Goal: Feedback & Contribution: Submit feedback/report problem

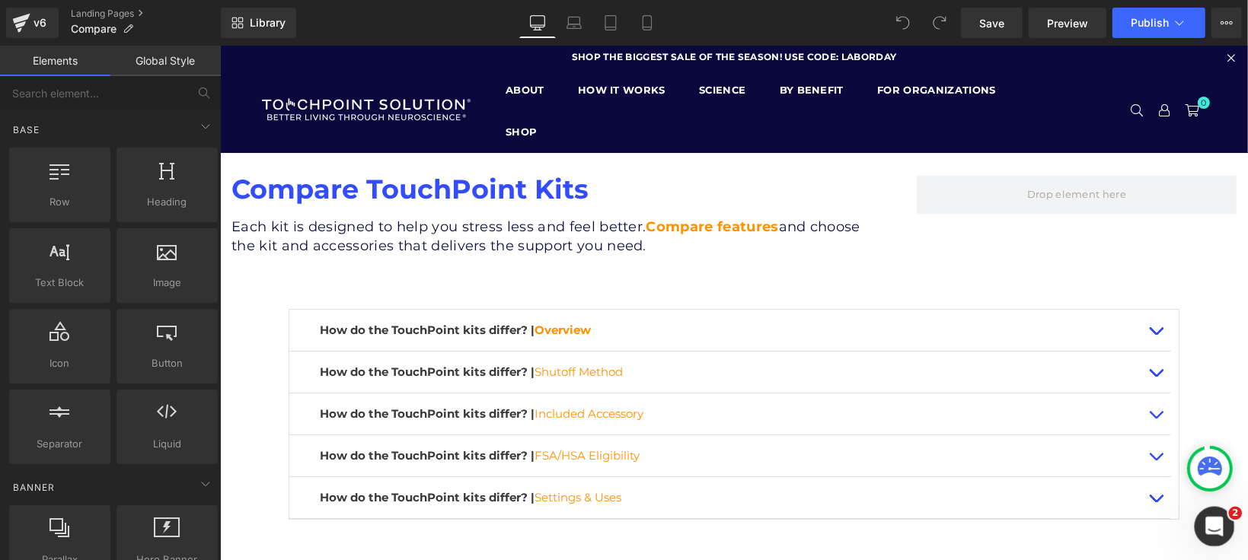
drag, startPoint x: 2423, startPoint y: 1019, endPoint x: 1204, endPoint y: 525, distance: 1314.5
click at [1204, 525] on icon "Open Intercom Messenger" at bounding box center [1212, 524] width 25 height 25
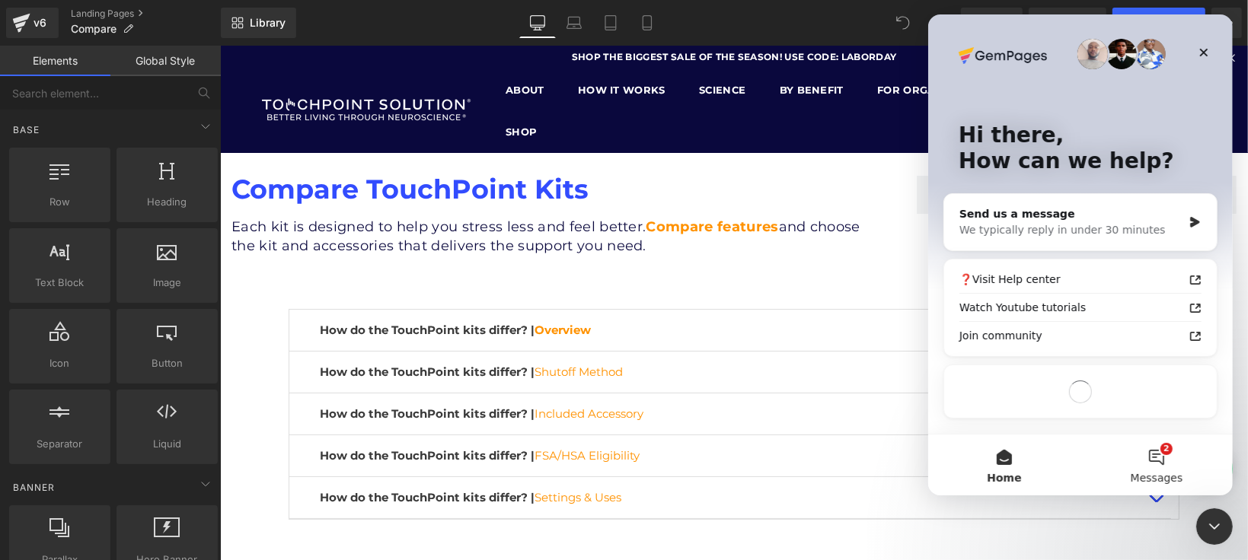
click at [1158, 455] on button "2 Messages" at bounding box center [1156, 465] width 152 height 61
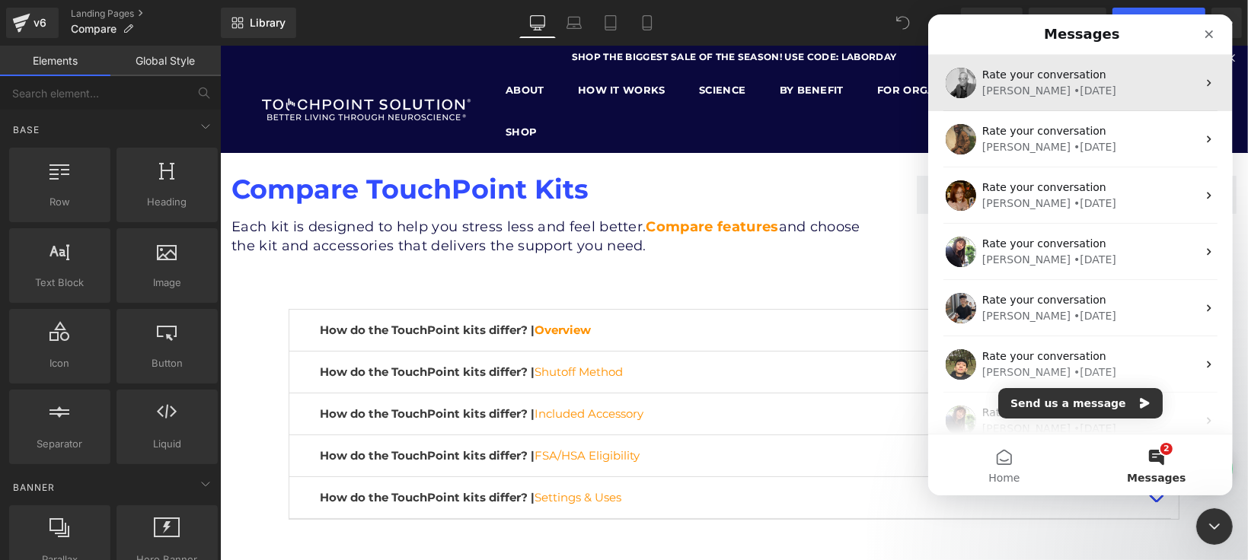
click at [1083, 86] on div "Wenslas • 9w ago" at bounding box center [1088, 91] width 215 height 16
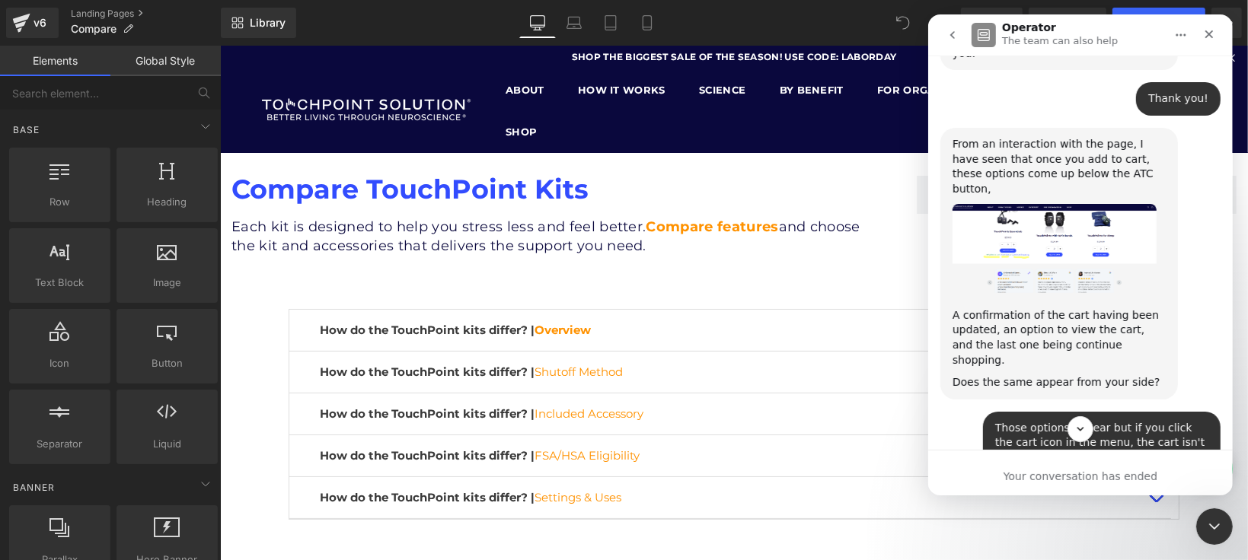
scroll to position [1317, 0]
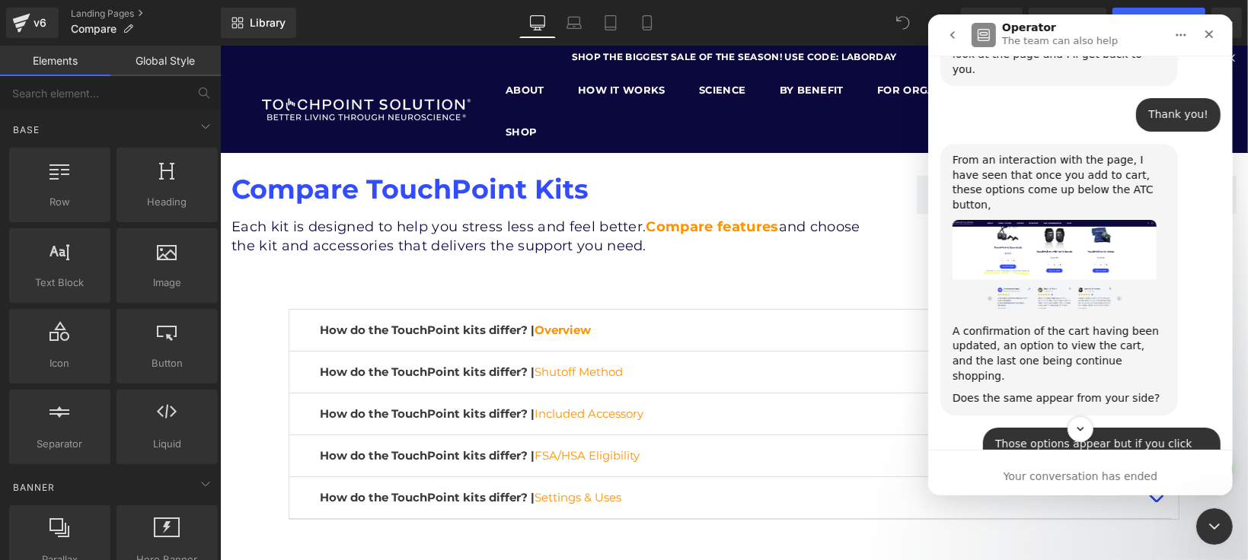
click at [953, 30] on icon "go back" at bounding box center [952, 35] width 12 height 12
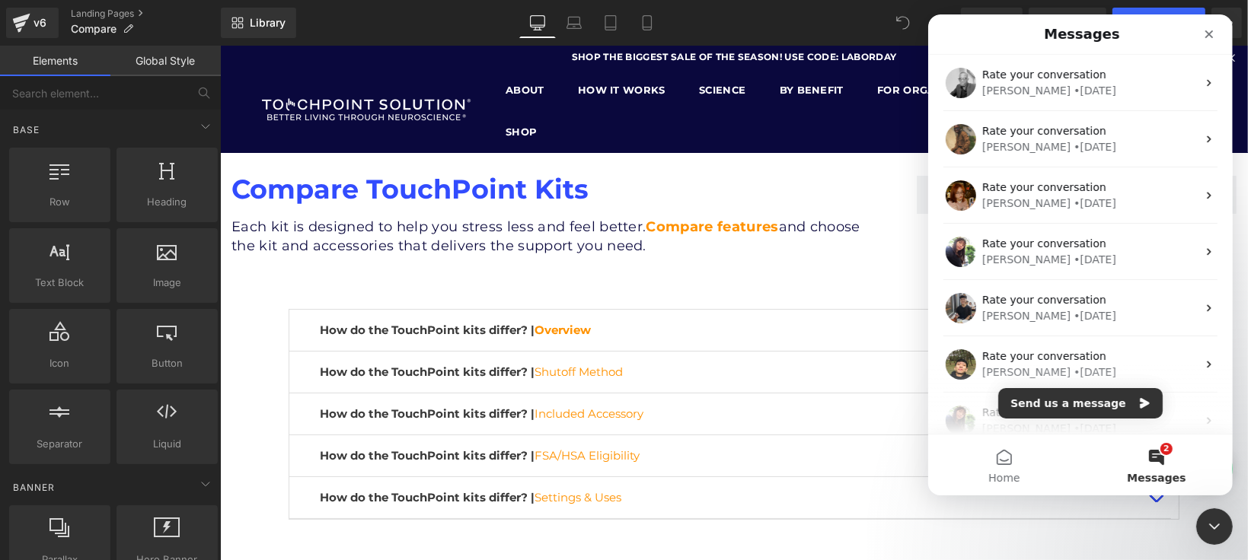
scroll to position [0, 0]
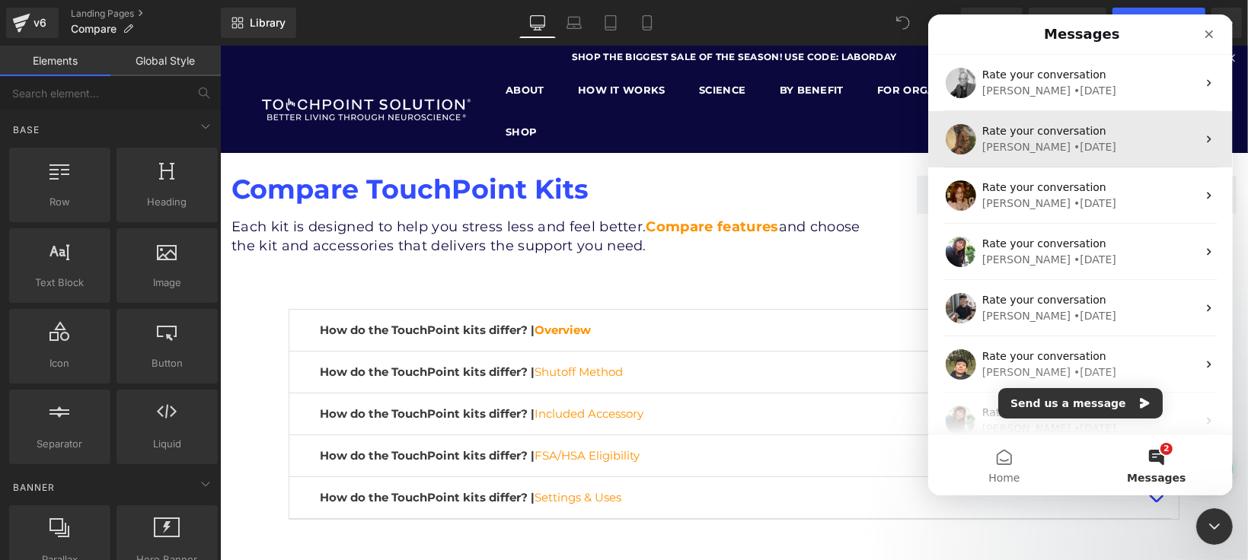
click at [1051, 158] on div "Rate your conversation Abraham • 11w ago" at bounding box center [1079, 139] width 305 height 56
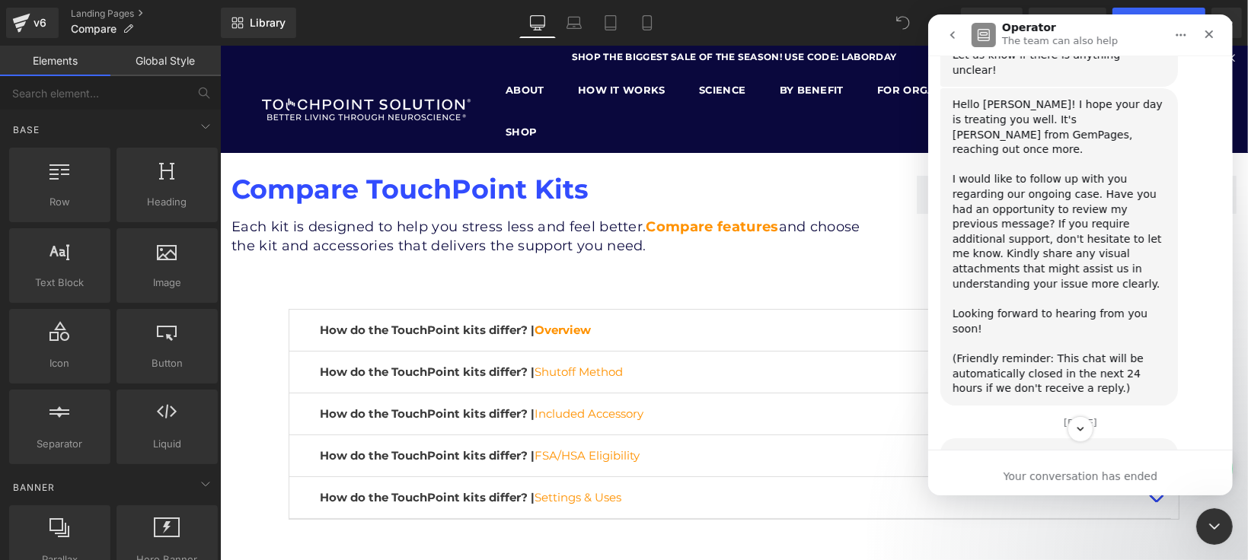
scroll to position [930, 0]
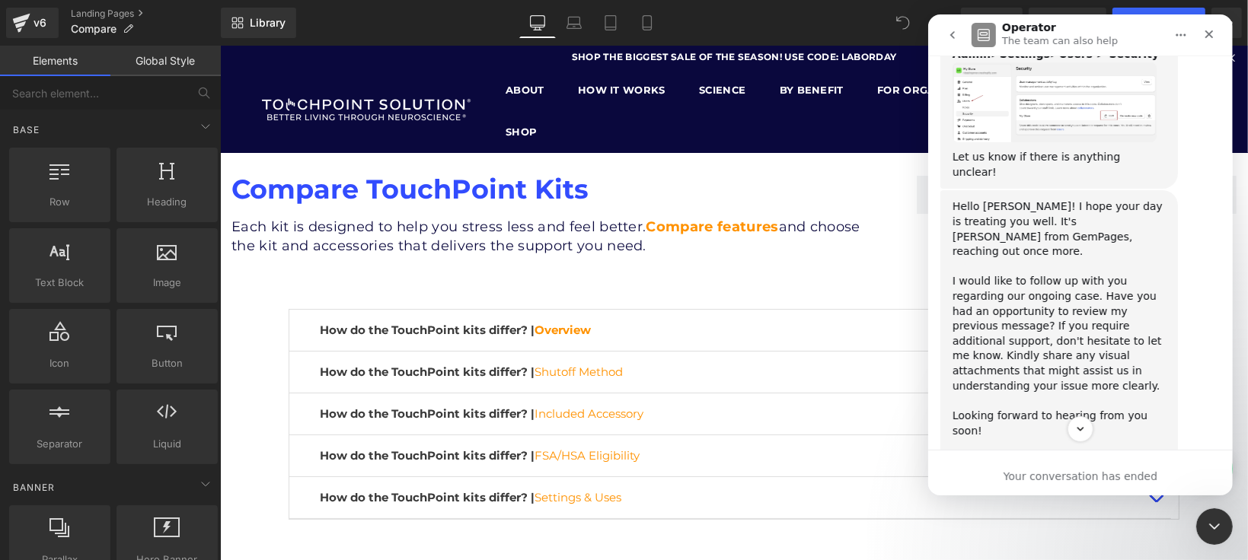
click at [955, 29] on icon "go back" at bounding box center [952, 35] width 12 height 12
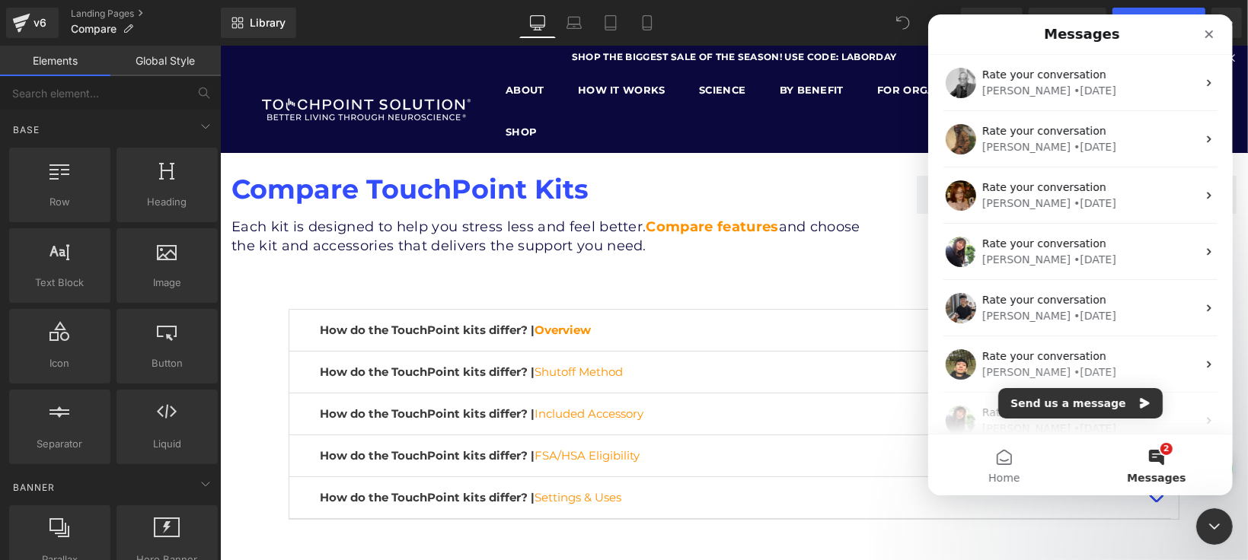
scroll to position [0, 0]
click at [1140, 404] on button "Send us a message" at bounding box center [1079, 403] width 164 height 30
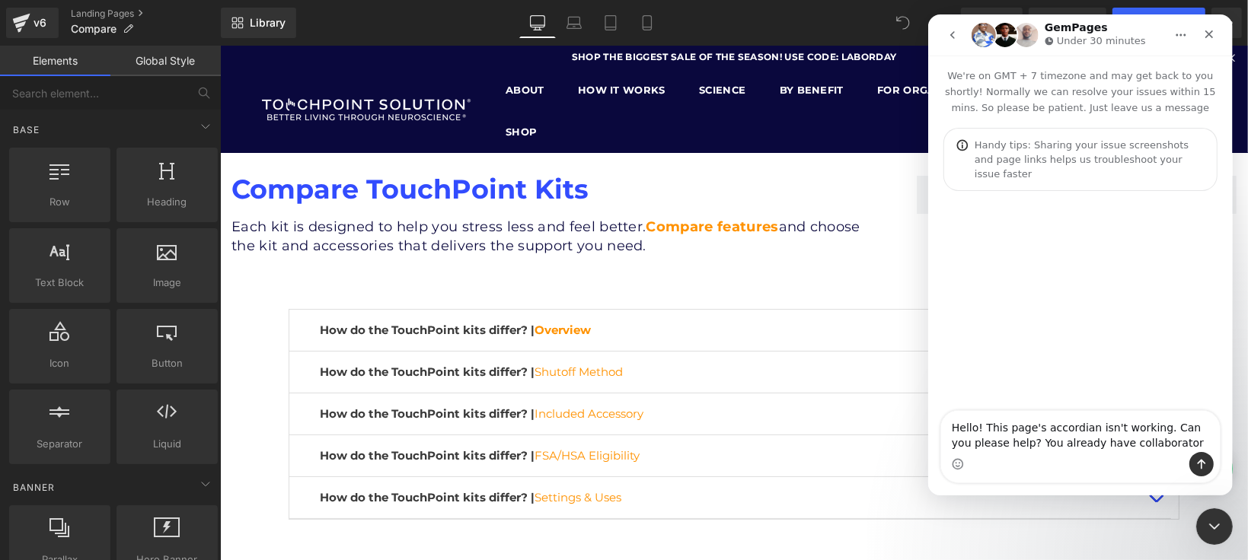
type textarea "Hello! This page's accordian isn't working. Can you please help? You already ha…"
drag, startPoint x: 127, startPoint y: 418, endPoint x: 924, endPoint y: 25, distance: 888.0
click at [914, 18] on div at bounding box center [624, 257] width 1248 height 515
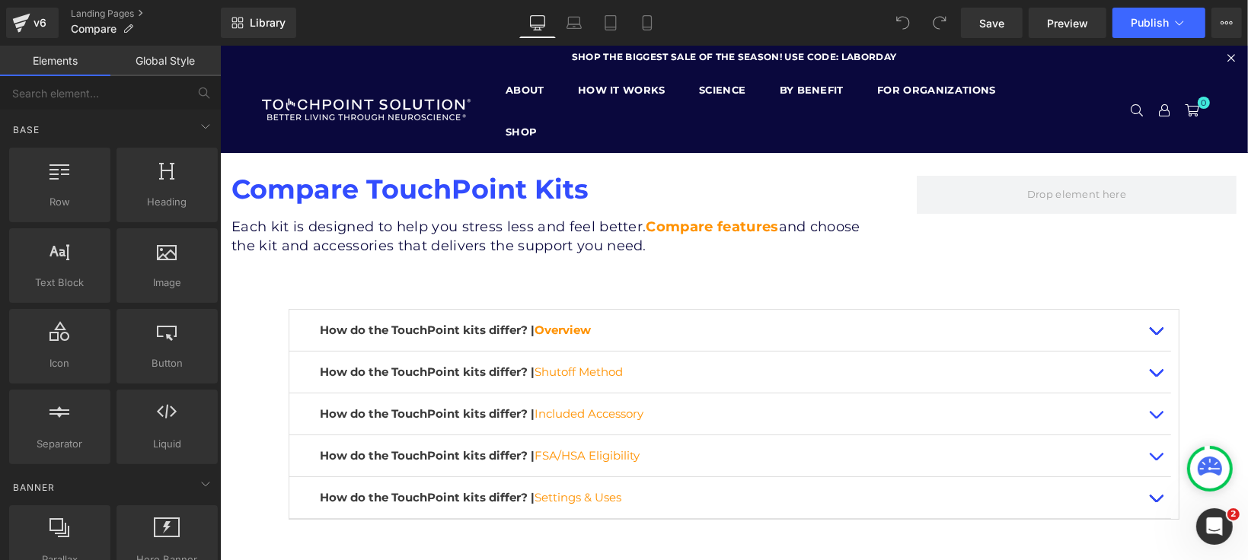
click at [1221, 505] on div "Compare TouchPoint Kits Heading Each kit is designed to help you stress less an…" at bounding box center [733, 440] width 1028 height 576
click at [1220, 512] on div "Open Intercom Messenger" at bounding box center [1212, 524] width 50 height 50
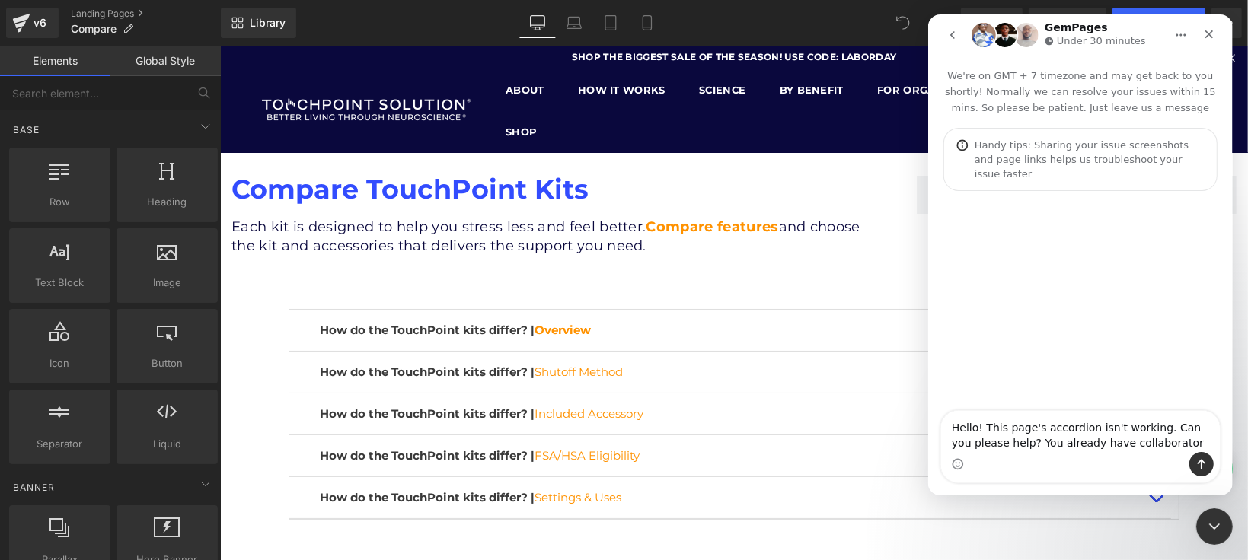
click at [1167, 438] on textarea "Hello! This page's accordion isn't working. Can you please help? You already ha…" at bounding box center [1079, 431] width 279 height 41
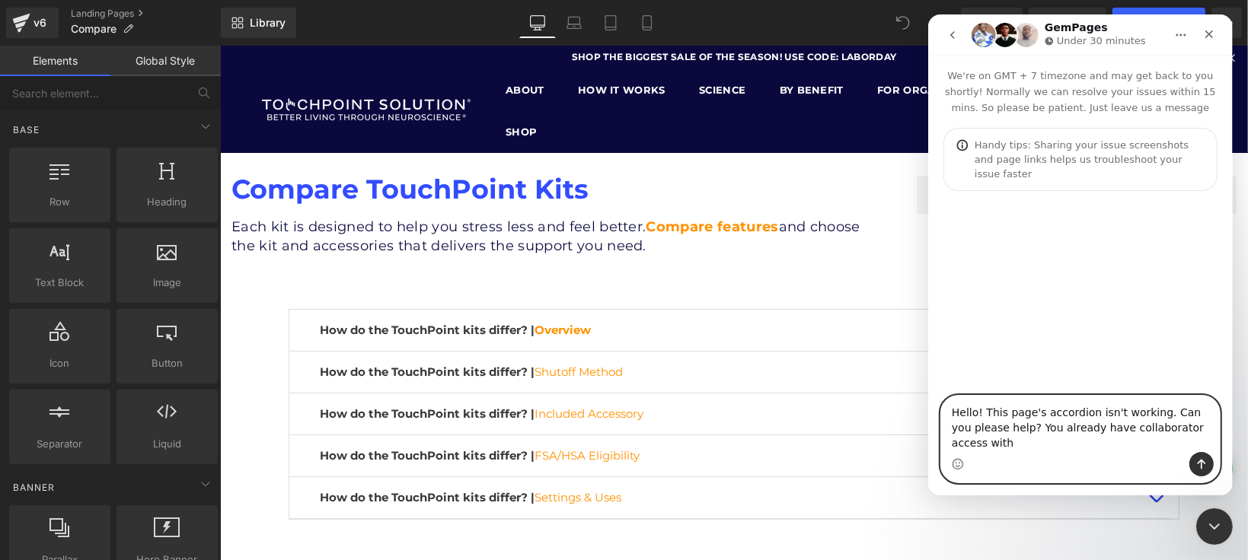
paste textarea "support@gempages.help"
click at [1074, 427] on textarea "Hello! This page's accordion isn't working. Can you please help? You already ha…" at bounding box center [1079, 424] width 279 height 56
paste textarea "https://thetouchpointsolution.com/pages/compare"
type textarea "Hello! This page's accordion isn't working. Can you please help? You already ha…"
click at [1190, 466] on button "Send a message…" at bounding box center [1200, 464] width 24 height 24
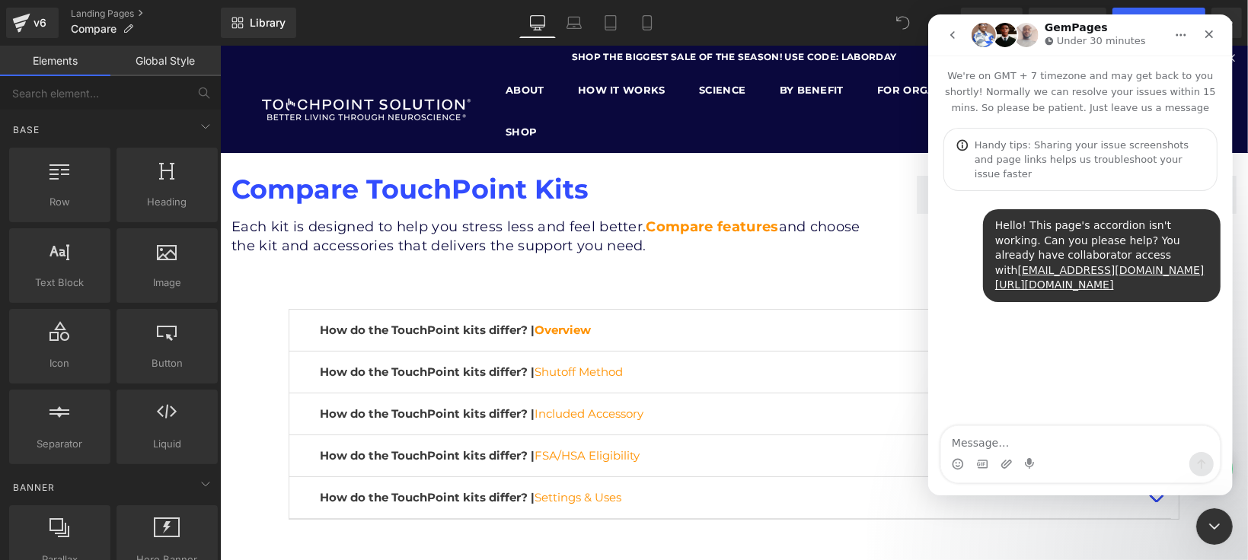
click at [544, 266] on div at bounding box center [624, 257] width 1248 height 515
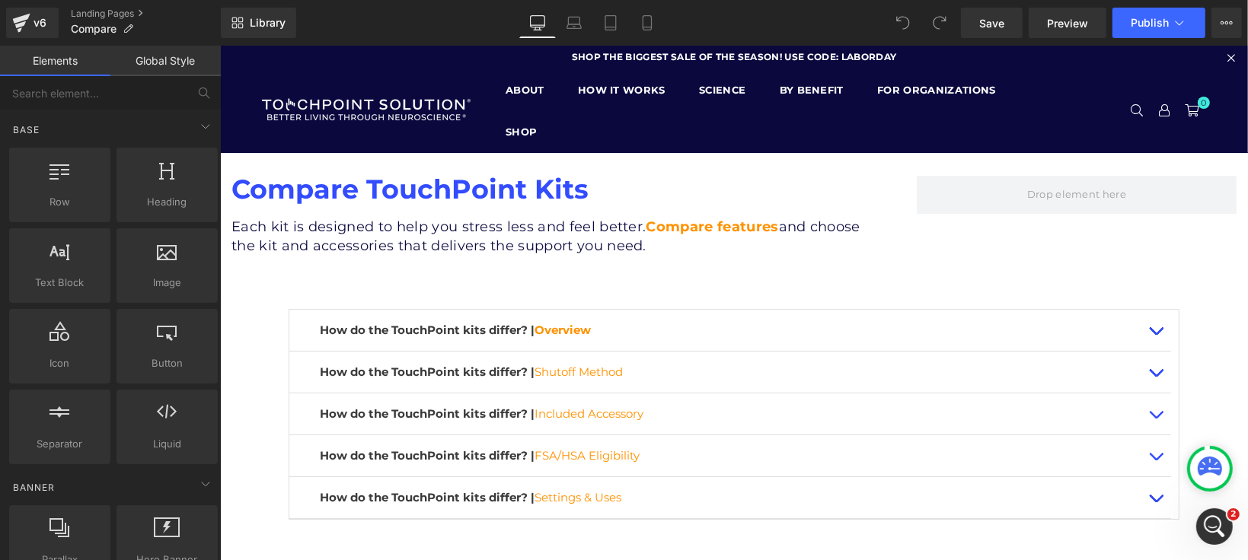
click at [1226, 52] on icon at bounding box center [1230, 57] width 8 height 11
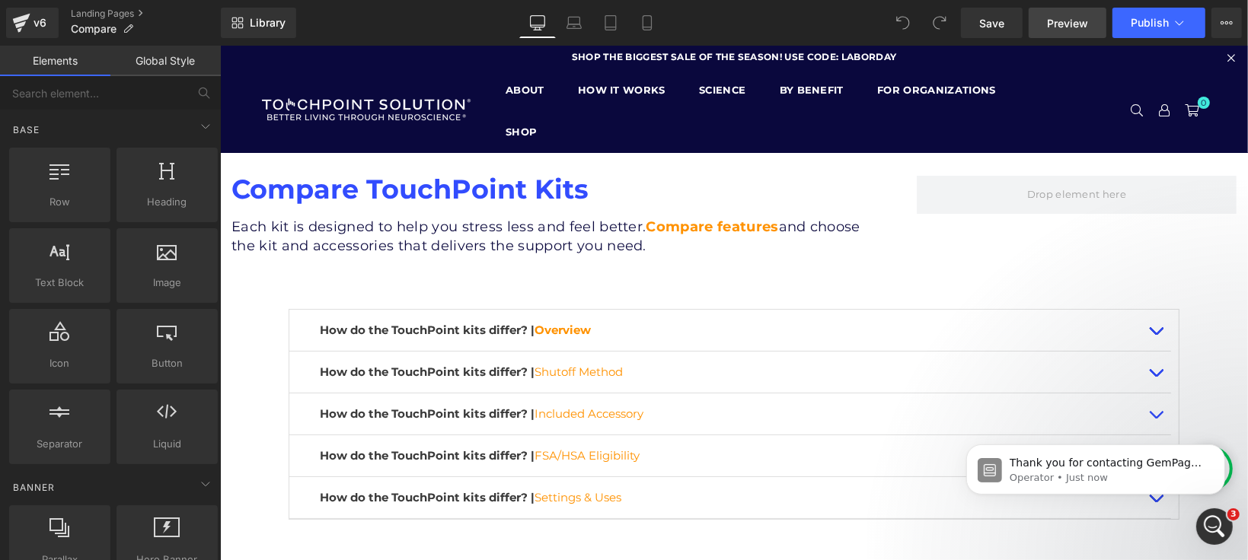
click at [1060, 19] on span "Preview" at bounding box center [1067, 23] width 41 height 16
click at [1145, 34] on button "Publish" at bounding box center [1158, 23] width 93 height 30
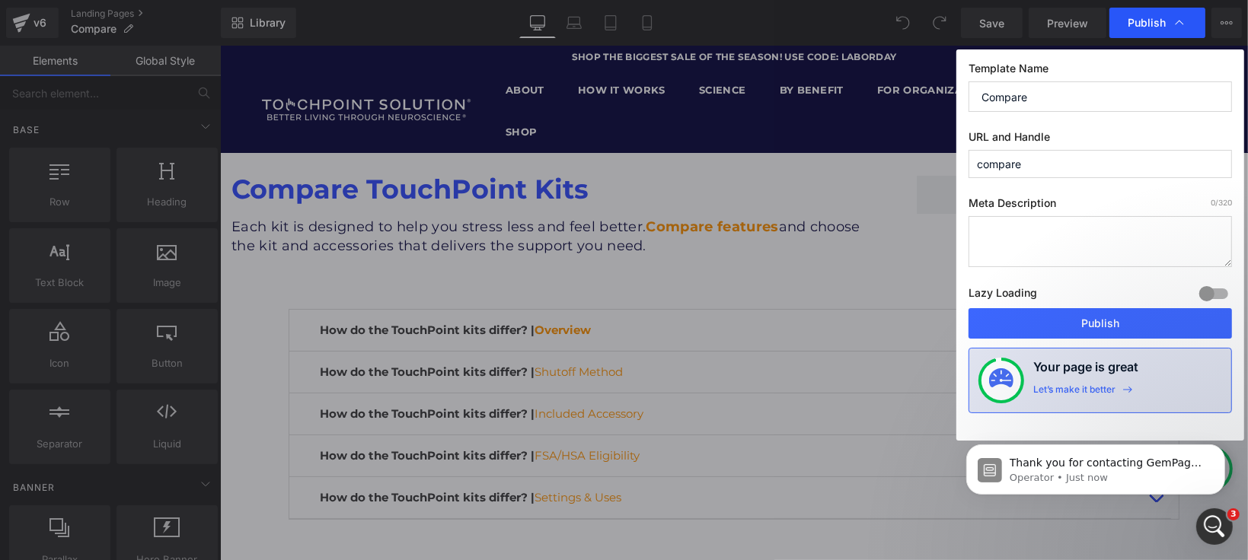
click at [1140, 20] on span "Publish" at bounding box center [1147, 23] width 38 height 14
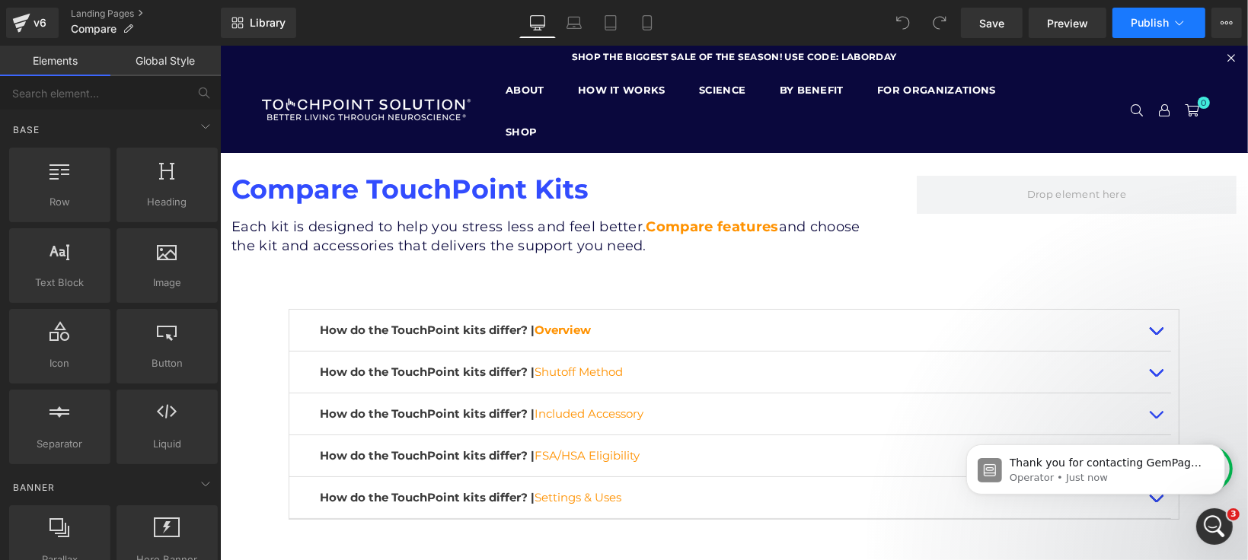
click at [1125, 24] on button "Publish" at bounding box center [1158, 23] width 93 height 30
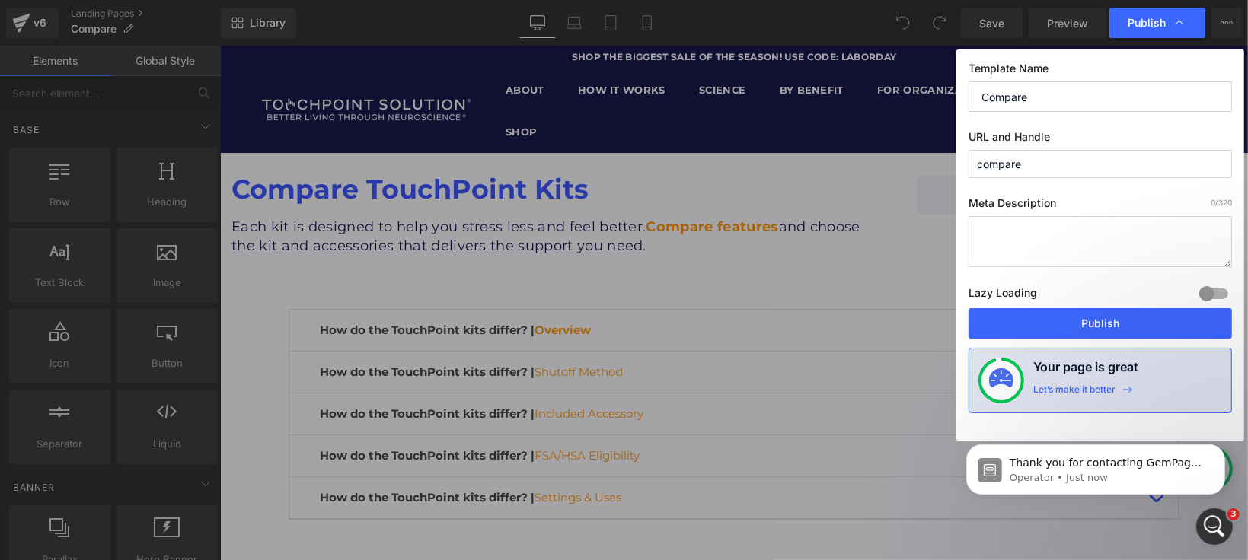
click at [1092, 339] on div "Template Name Compare URL and Handle compare Meta Description 0 /320 Lazy Loadi…" at bounding box center [1100, 244] width 288 height 391
click at [1086, 322] on button "Publish" at bounding box center [1099, 323] width 263 height 30
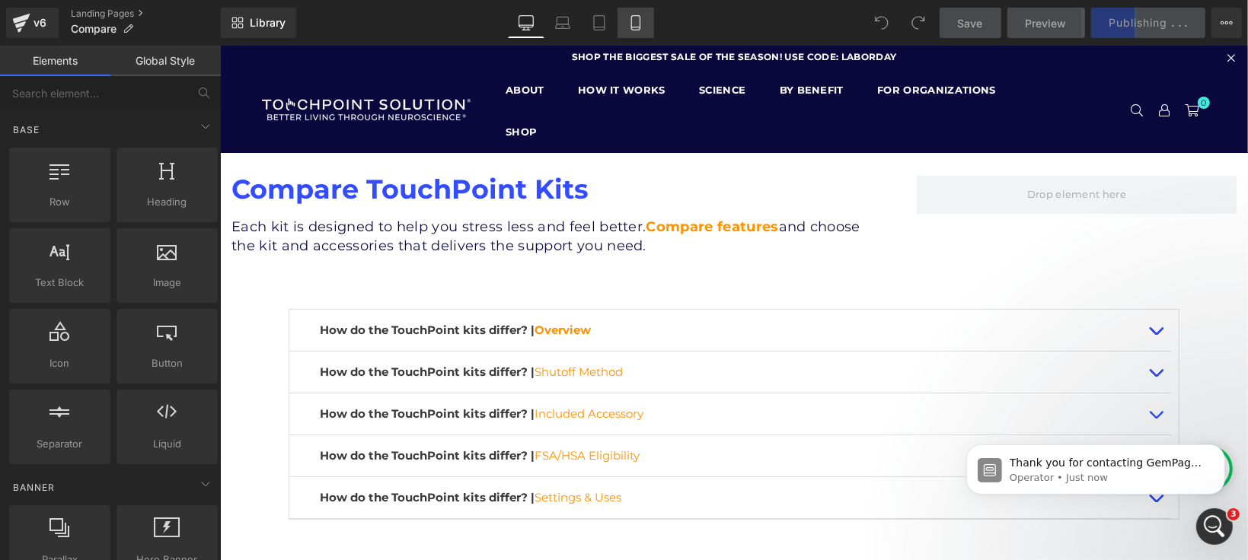
click at [651, 19] on link "Mobile" at bounding box center [635, 23] width 37 height 30
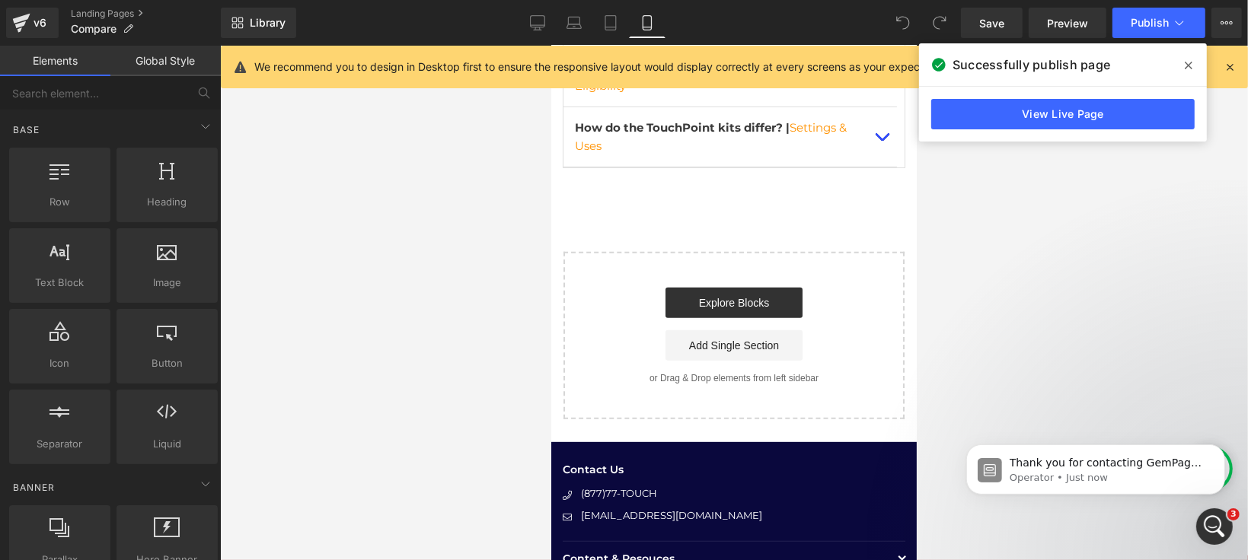
scroll to position [507, 0]
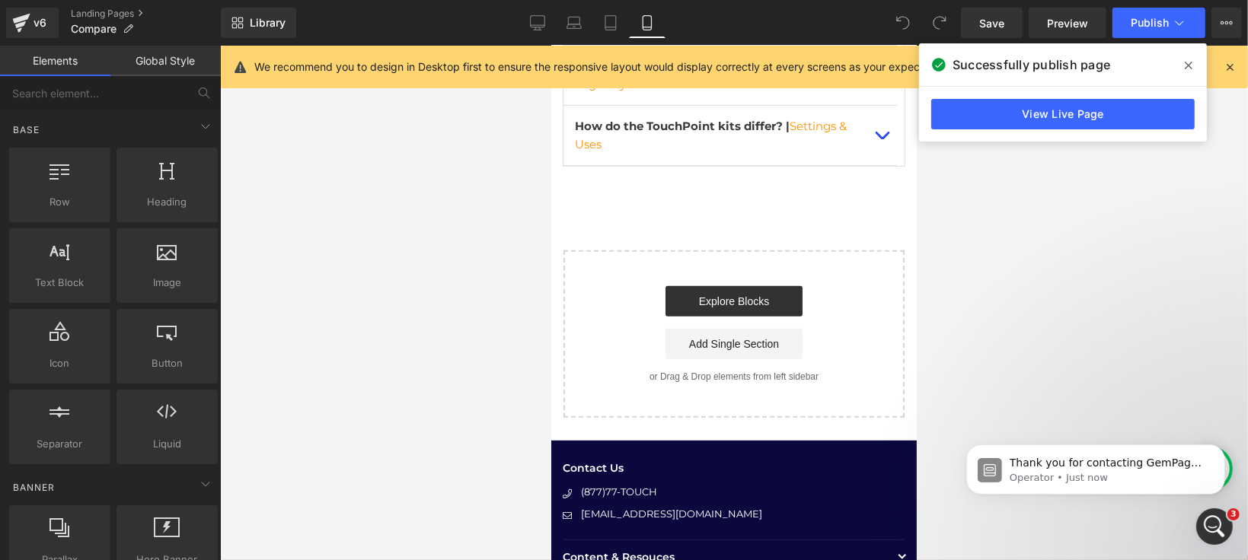
click at [1022, 126] on link "View Live Page" at bounding box center [1062, 114] width 263 height 30
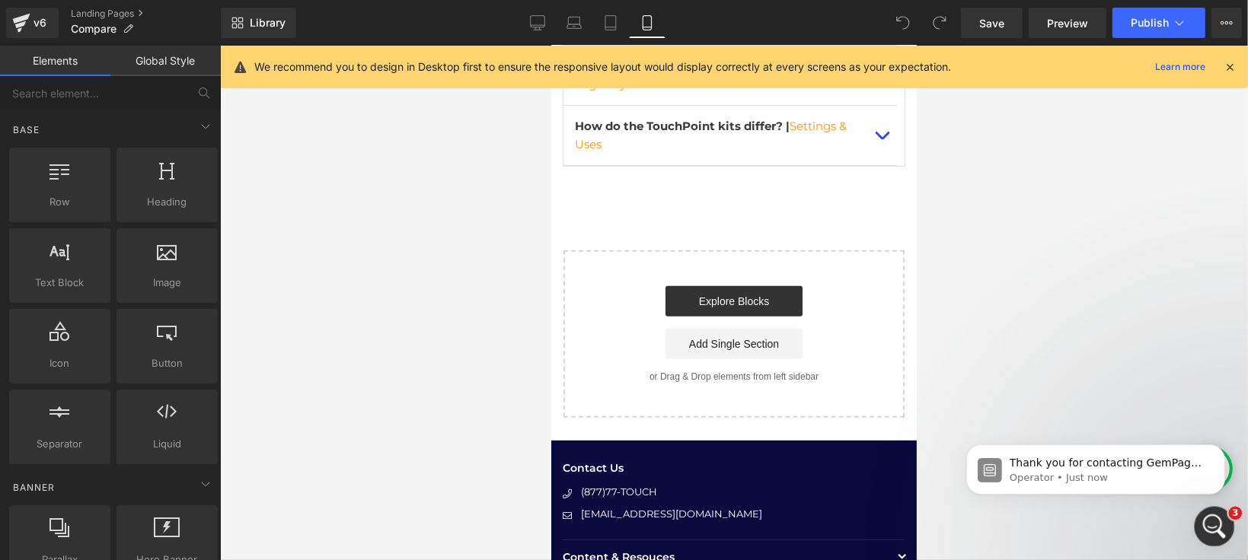
click at [1222, 528] on div "Open Intercom Messenger" at bounding box center [1212, 524] width 50 height 50
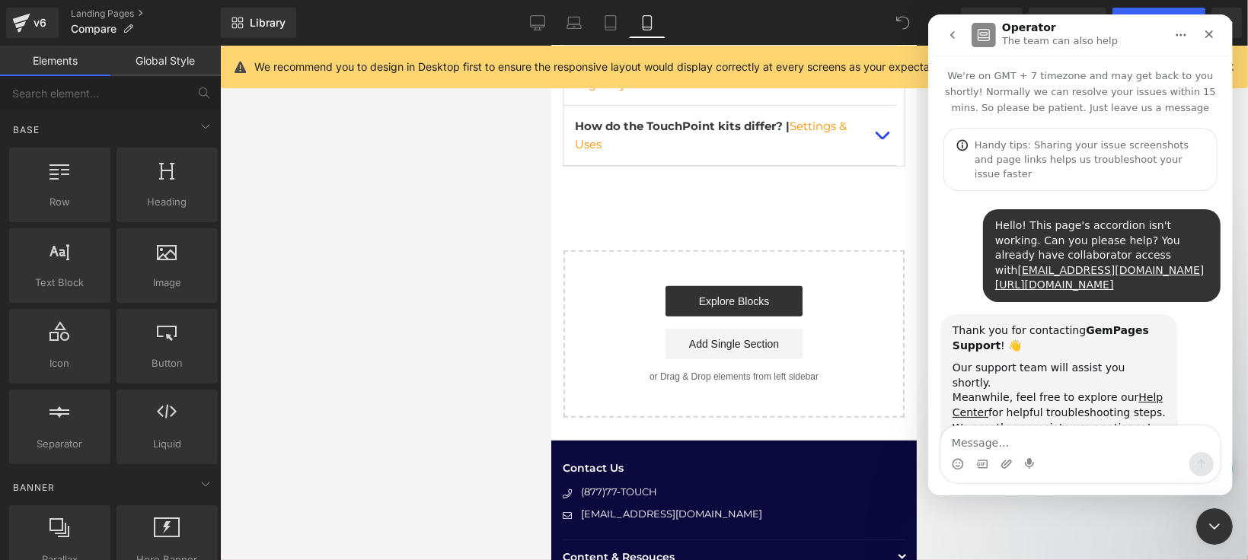
scroll to position [35, 0]
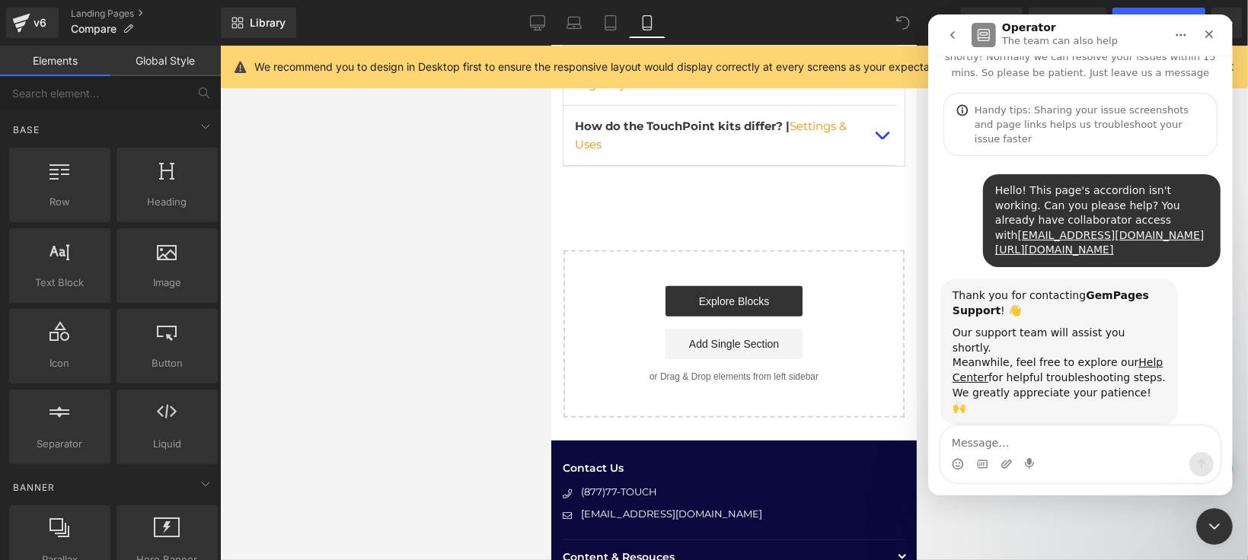
click at [1137, 454] on div "Intercom messenger" at bounding box center [1079, 464] width 279 height 24
click at [1086, 460] on div "Intercom messenger" at bounding box center [1079, 464] width 279 height 24
click at [1057, 436] on textarea "Message…" at bounding box center [1079, 439] width 279 height 26
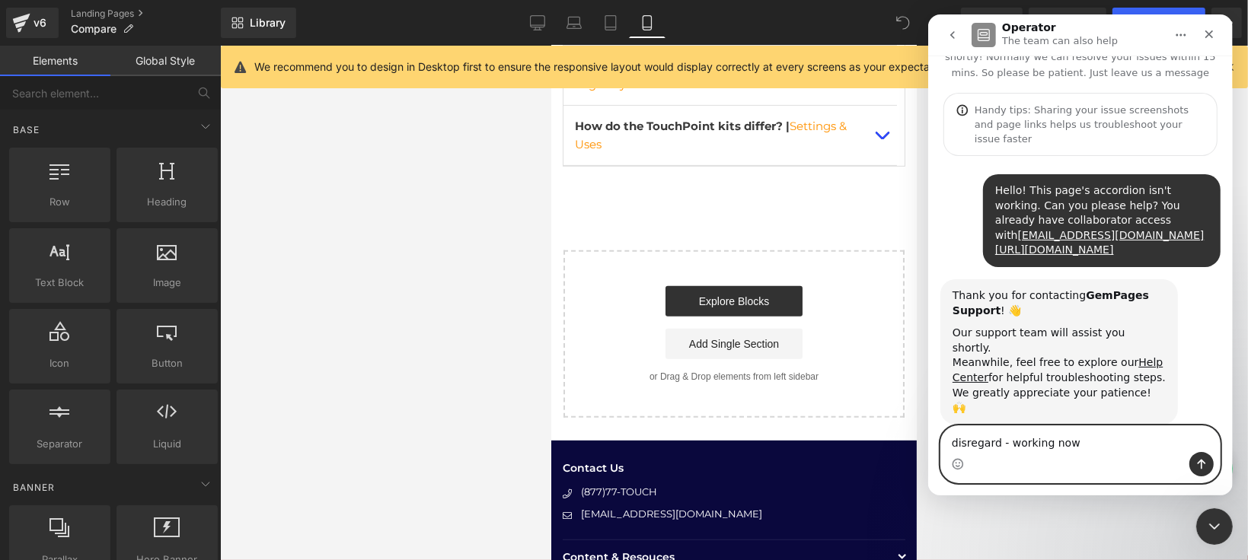
type textarea "disregard - working now!"
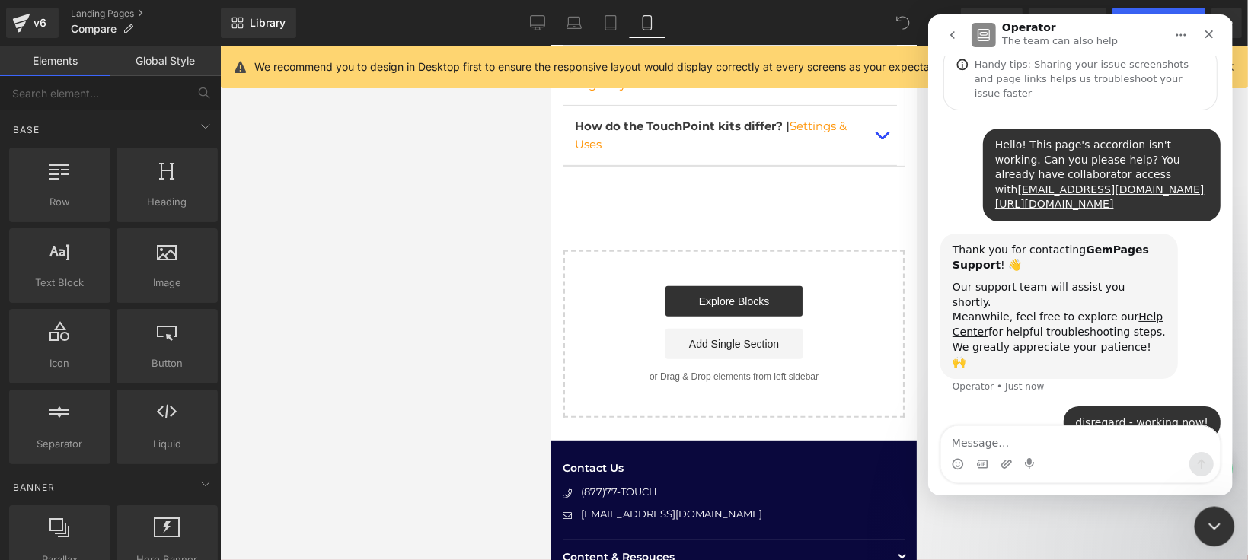
click at [1223, 524] on div "Close Intercom Messenger" at bounding box center [1212, 524] width 37 height 37
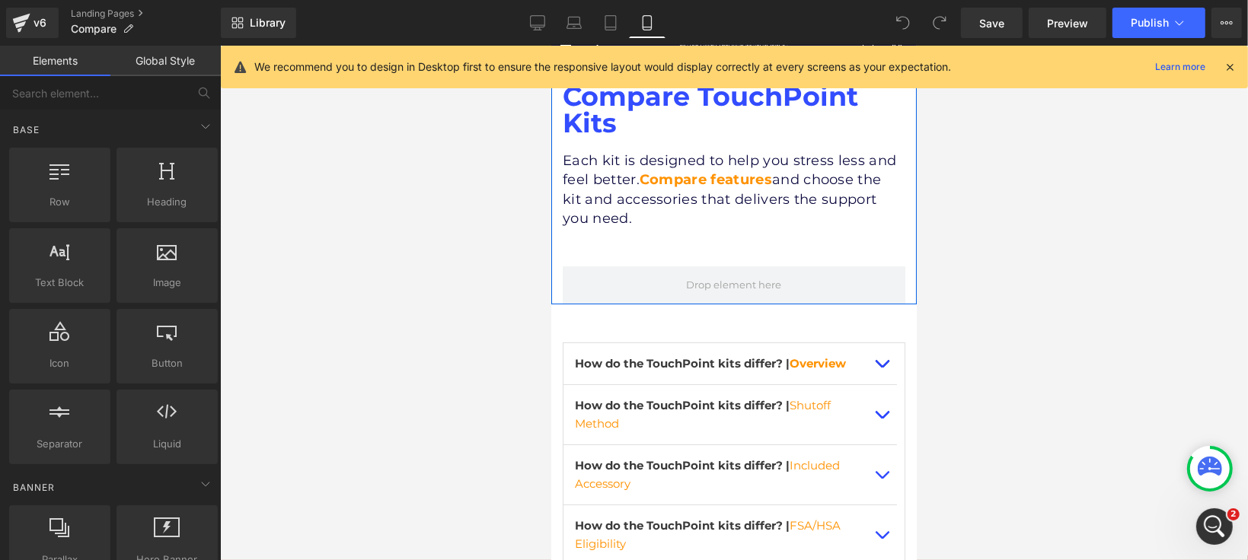
scroll to position [84, 0]
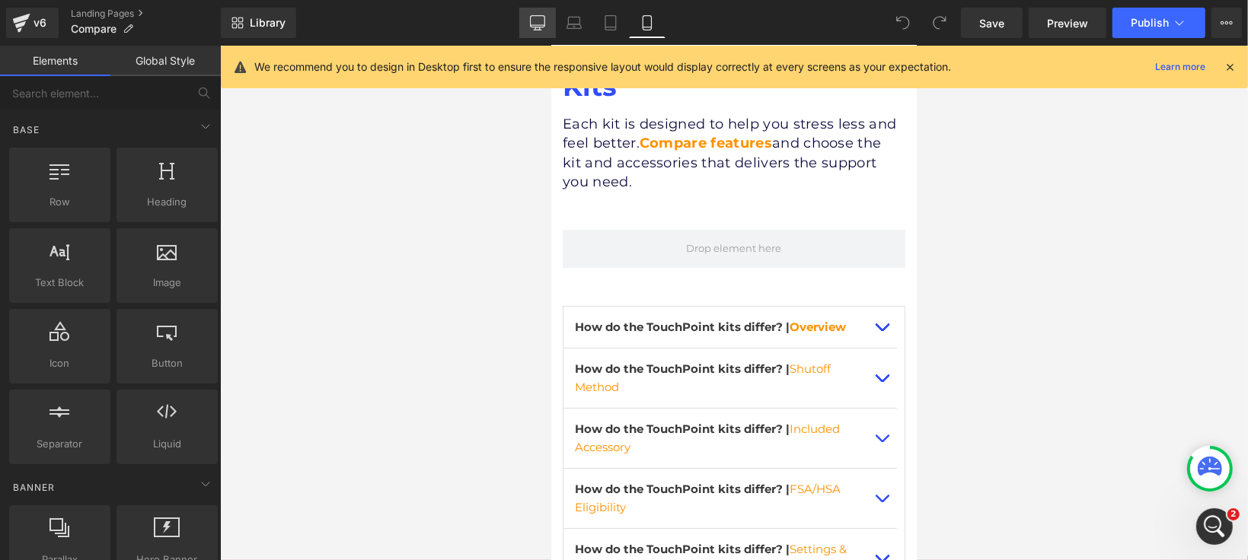
click at [534, 26] on icon at bounding box center [537, 22] width 15 height 15
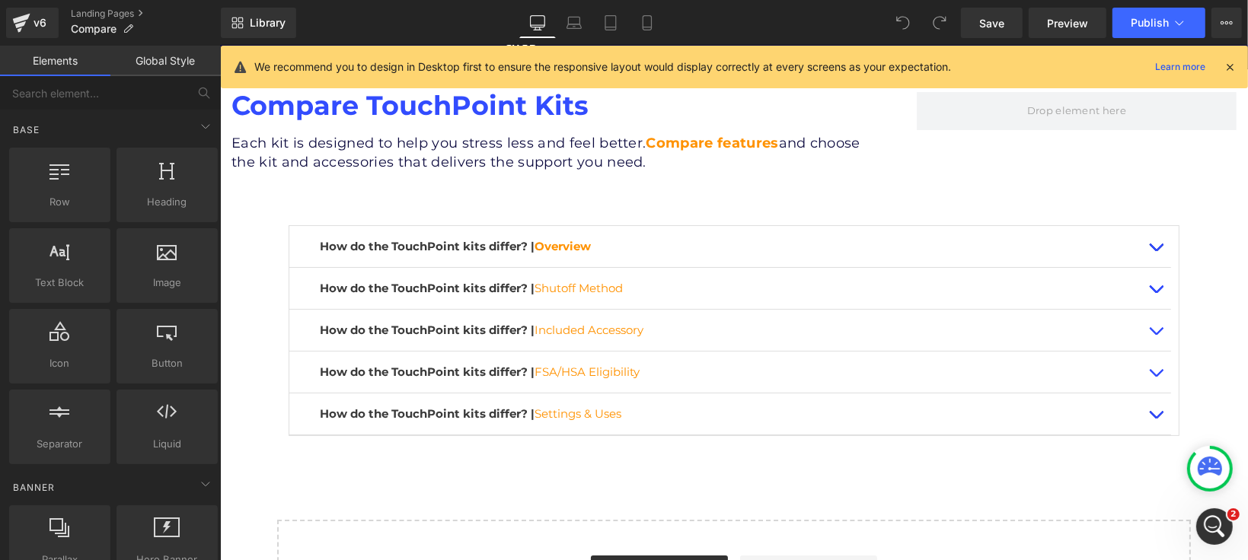
scroll to position [217, 0]
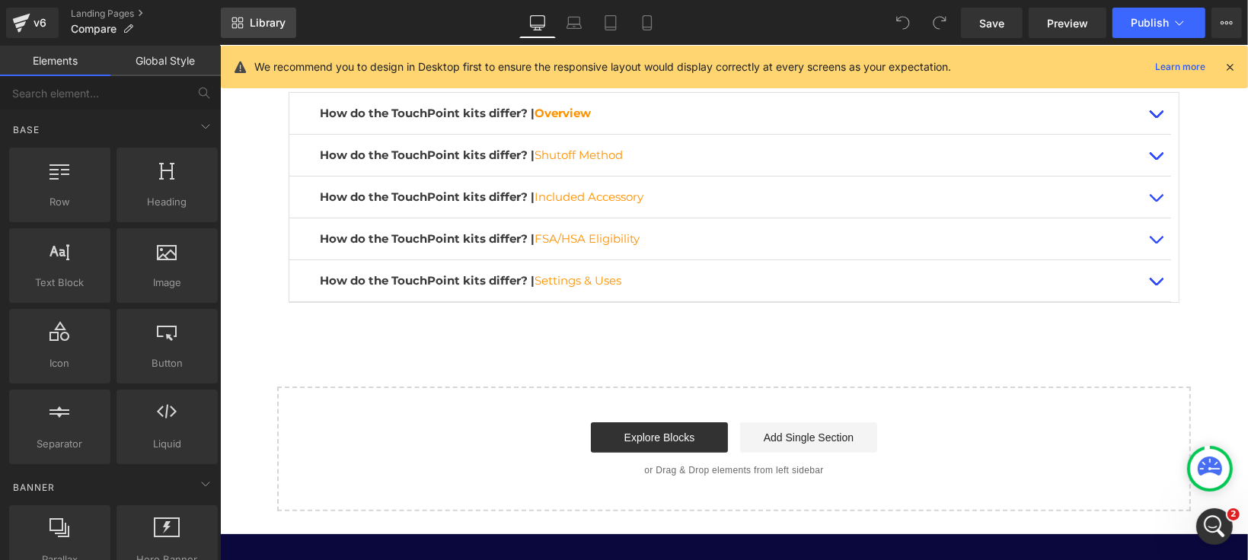
click at [260, 11] on link "Library" at bounding box center [258, 23] width 75 height 30
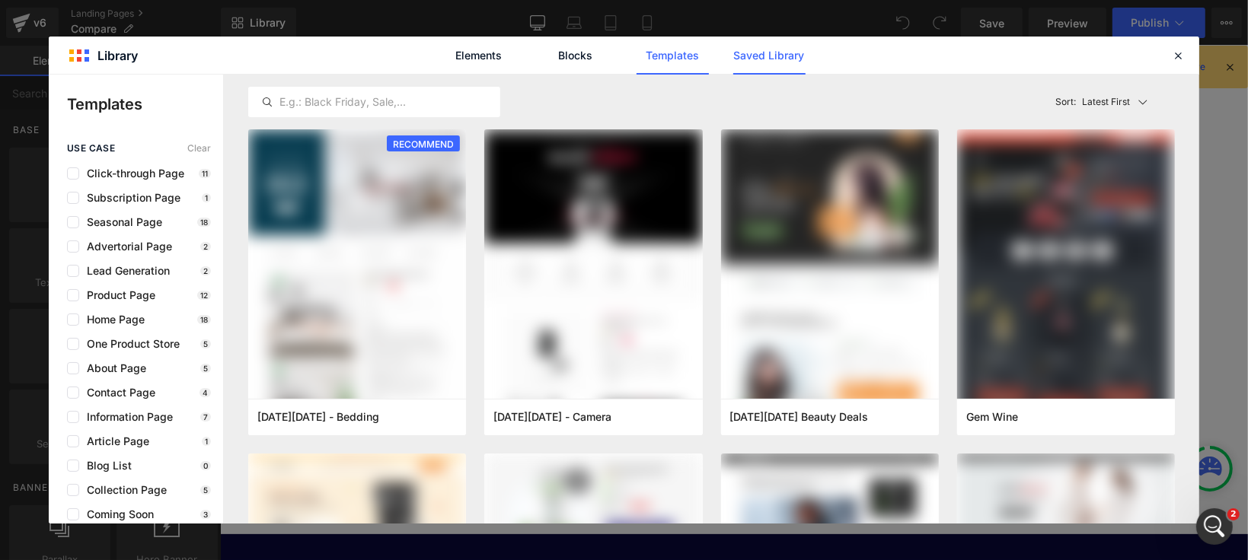
click at [776, 42] on link "Saved Library" at bounding box center [769, 56] width 72 height 38
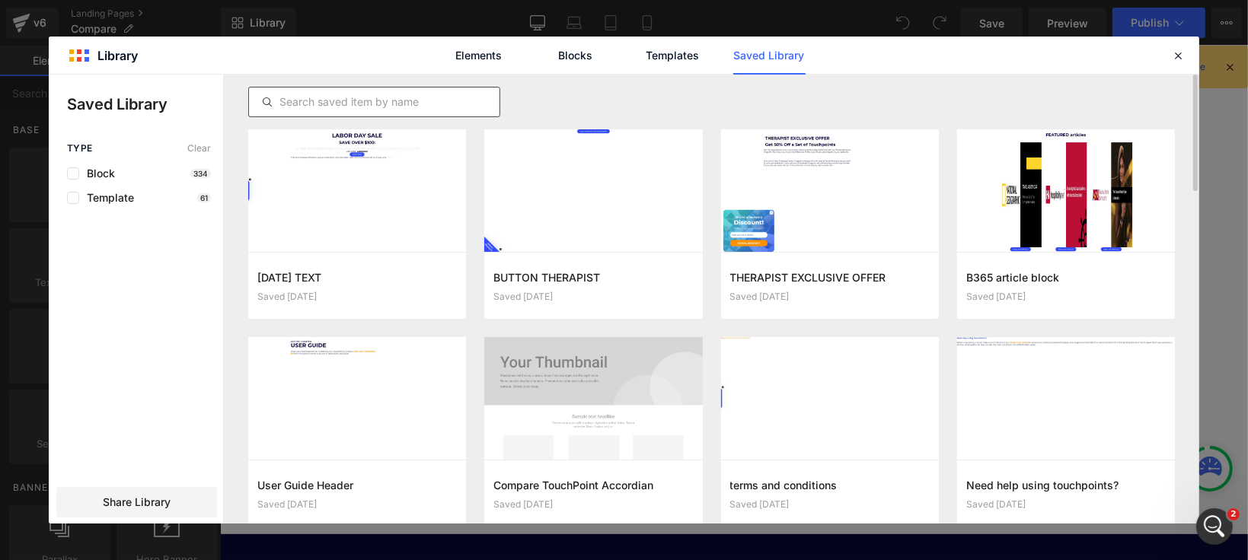
click at [311, 103] on input "text" at bounding box center [374, 102] width 250 height 18
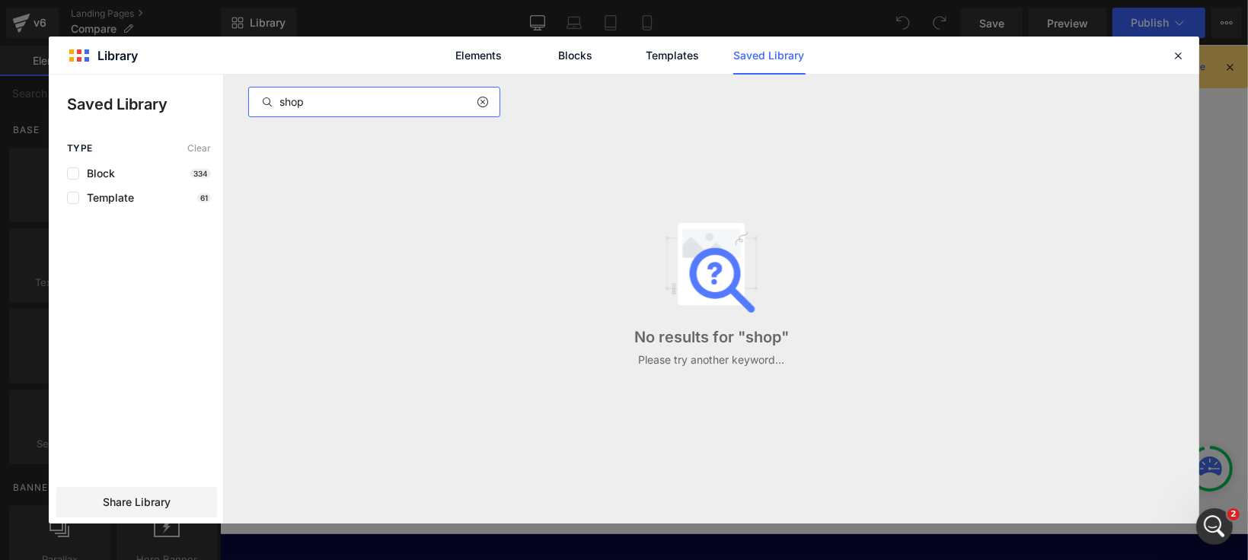
type input "shop"
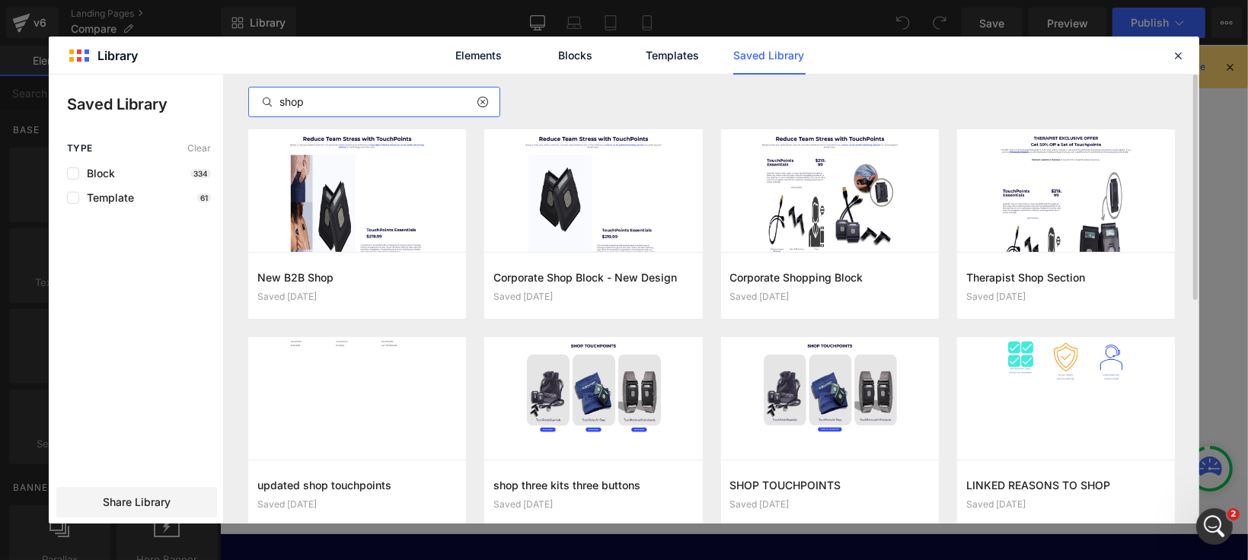
scroll to position [42, 0]
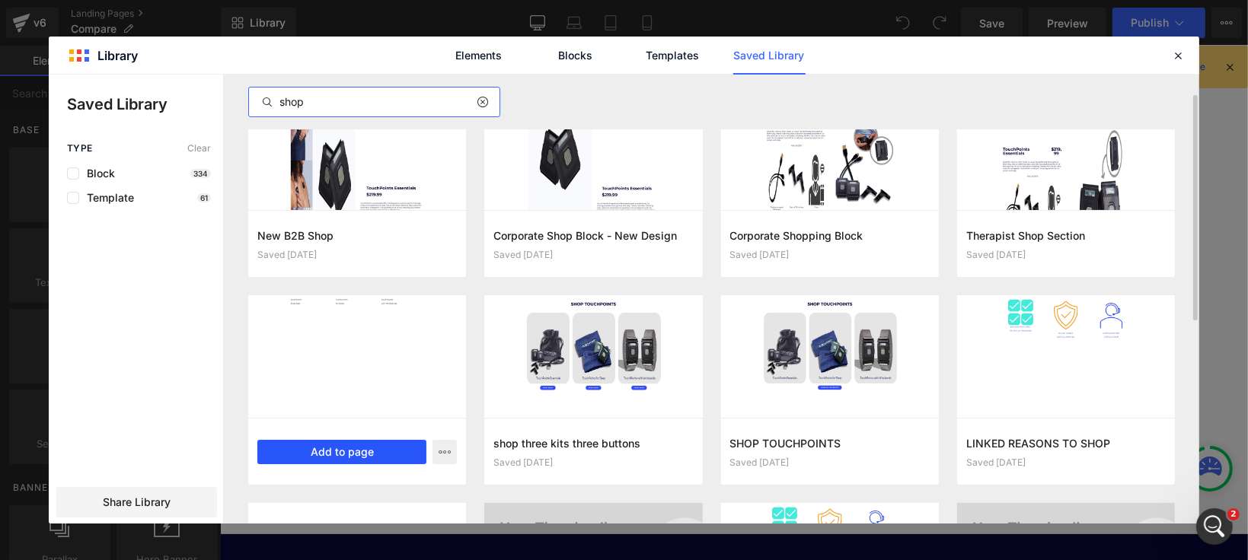
click at [387, 449] on button "Add to page" at bounding box center [341, 452] width 169 height 24
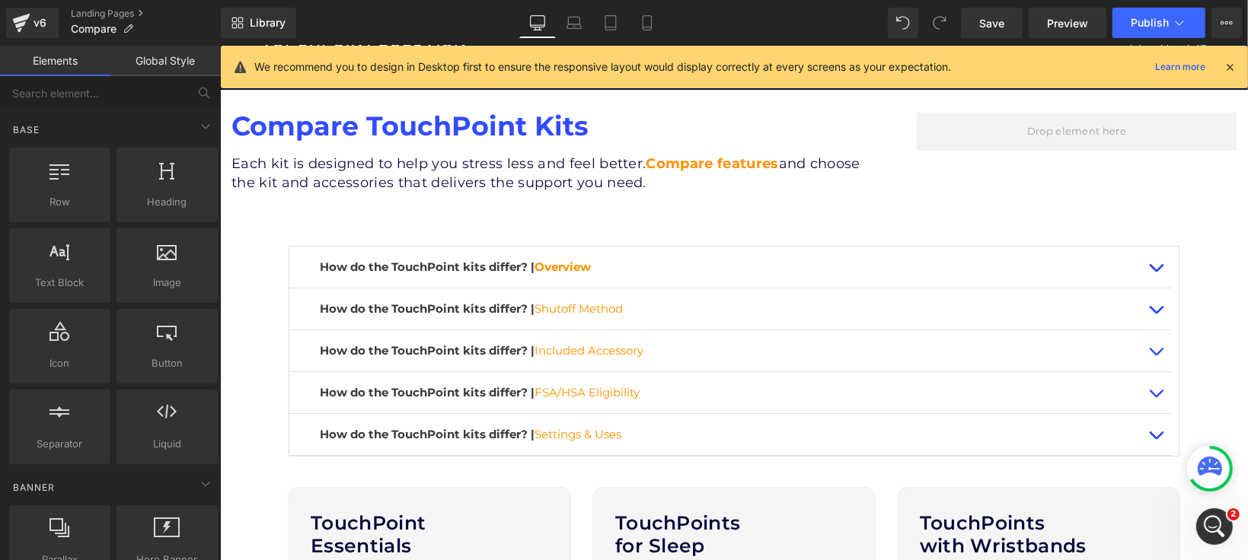
scroll to position [0, 0]
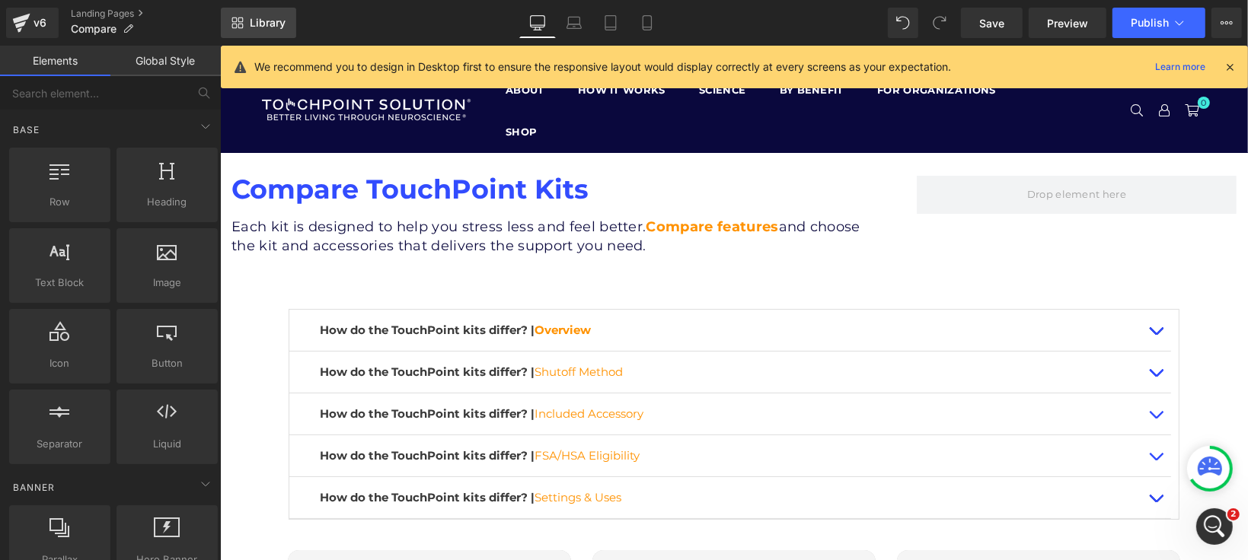
click at [286, 37] on link "Library" at bounding box center [258, 23] width 75 height 30
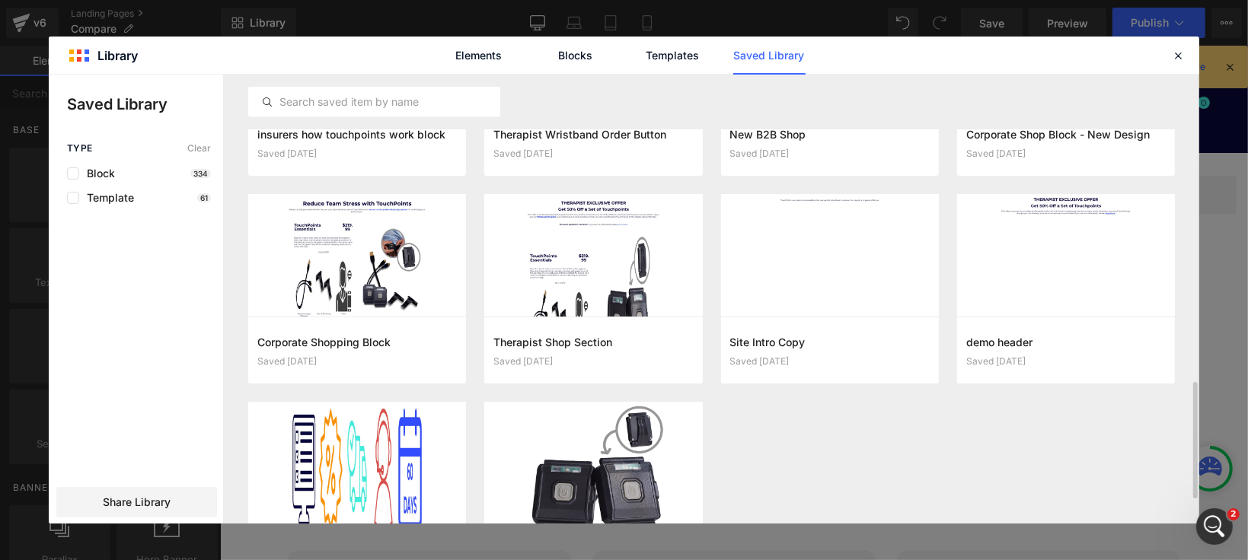
scroll to position [1277, 0]
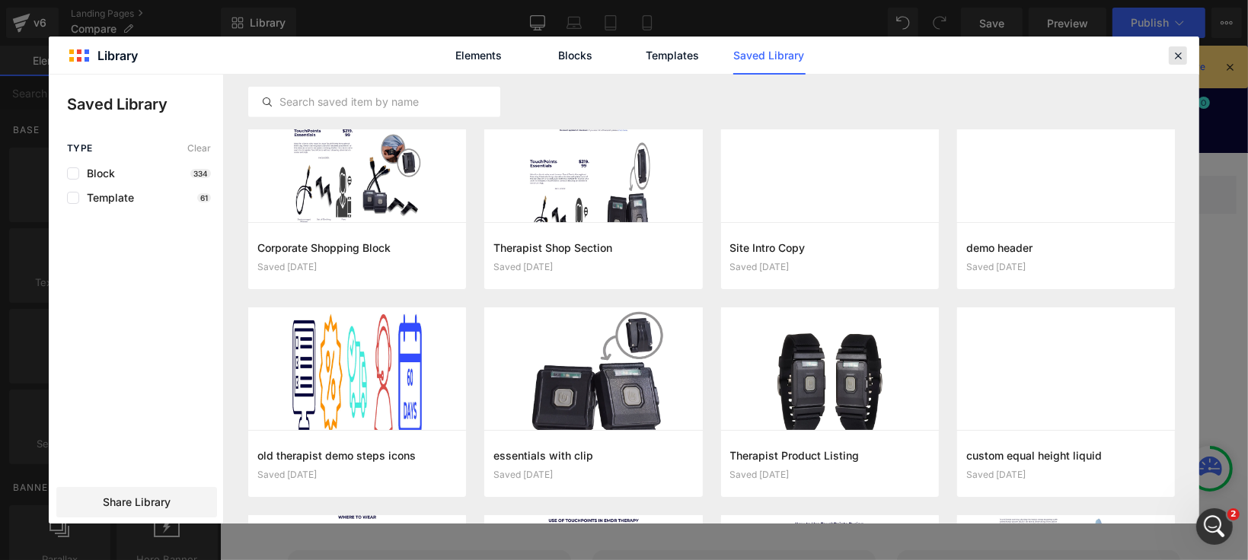
drag, startPoint x: 1173, startPoint y: 53, endPoint x: 585, endPoint y: 129, distance: 592.6
click at [1173, 53] on icon at bounding box center [1178, 56] width 14 height 14
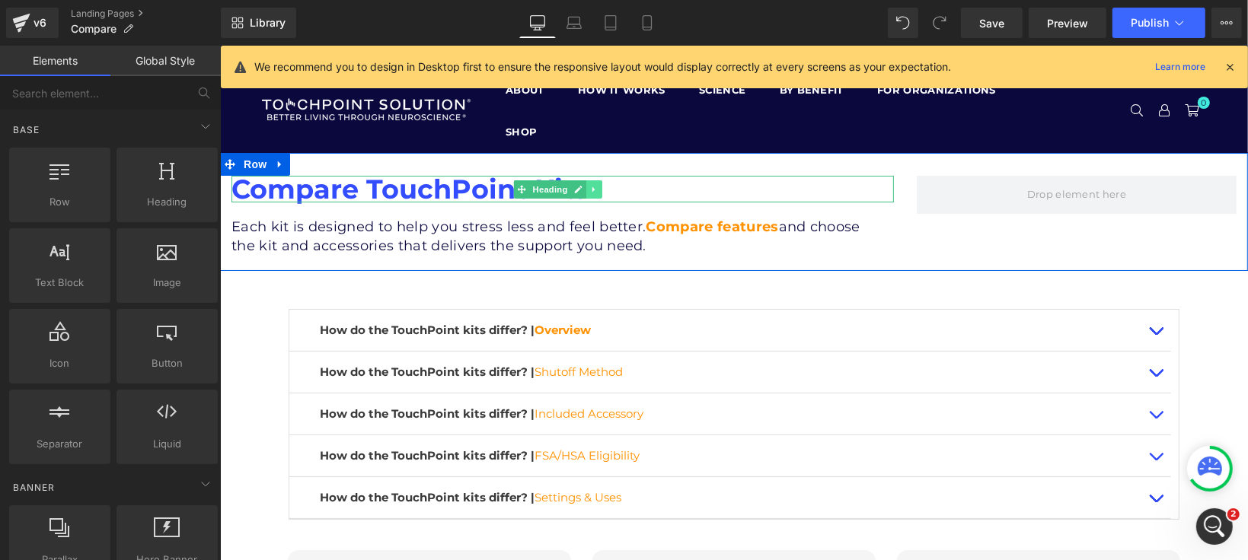
click at [600, 180] on link at bounding box center [594, 189] width 16 height 18
click at [587, 184] on icon at bounding box center [586, 188] width 8 height 8
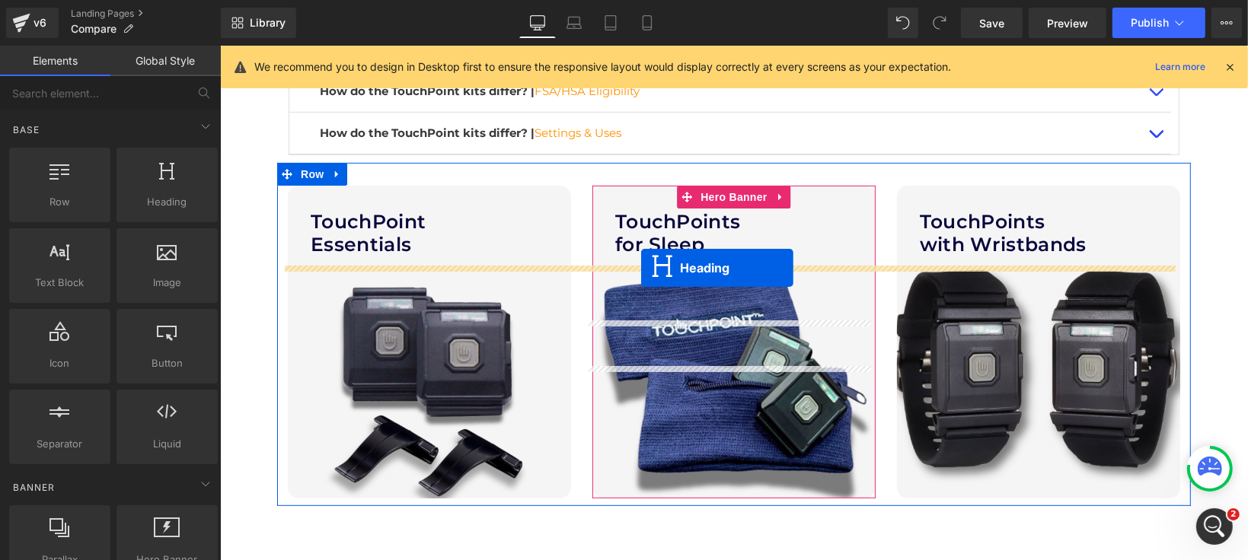
scroll to position [254, 0]
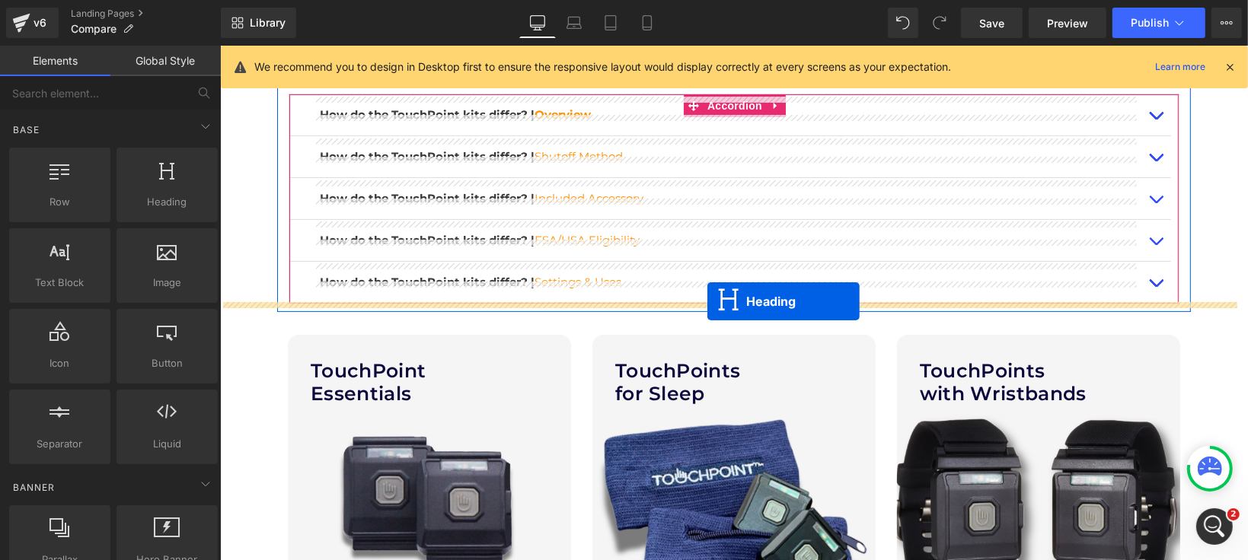
drag, startPoint x: 521, startPoint y: 205, endPoint x: 707, endPoint y: 301, distance: 209.4
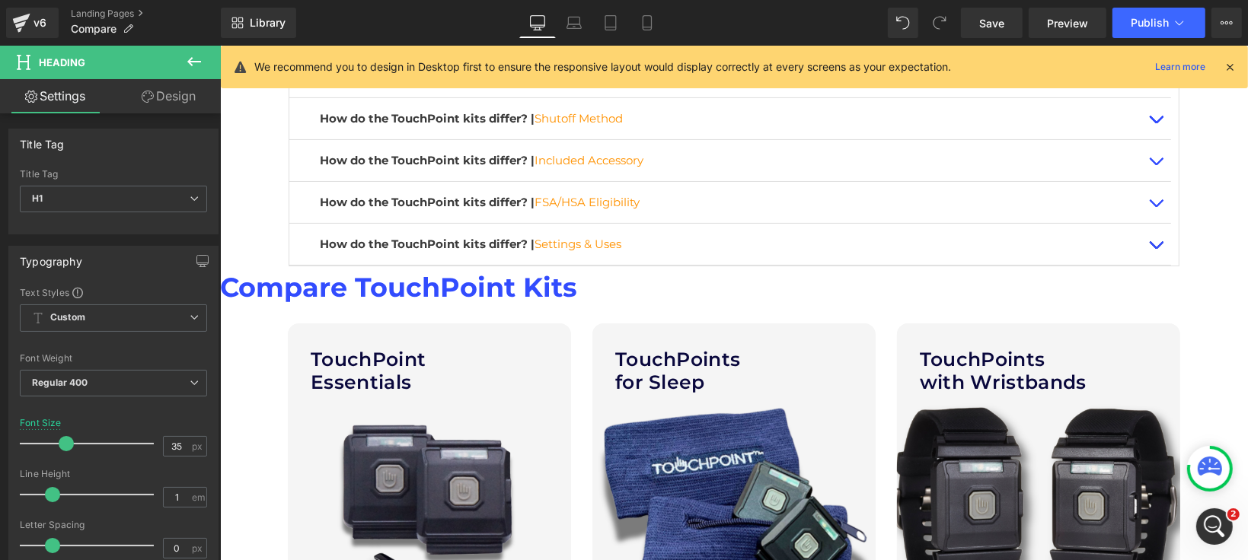
click at [199, 61] on icon at bounding box center [194, 61] width 14 height 9
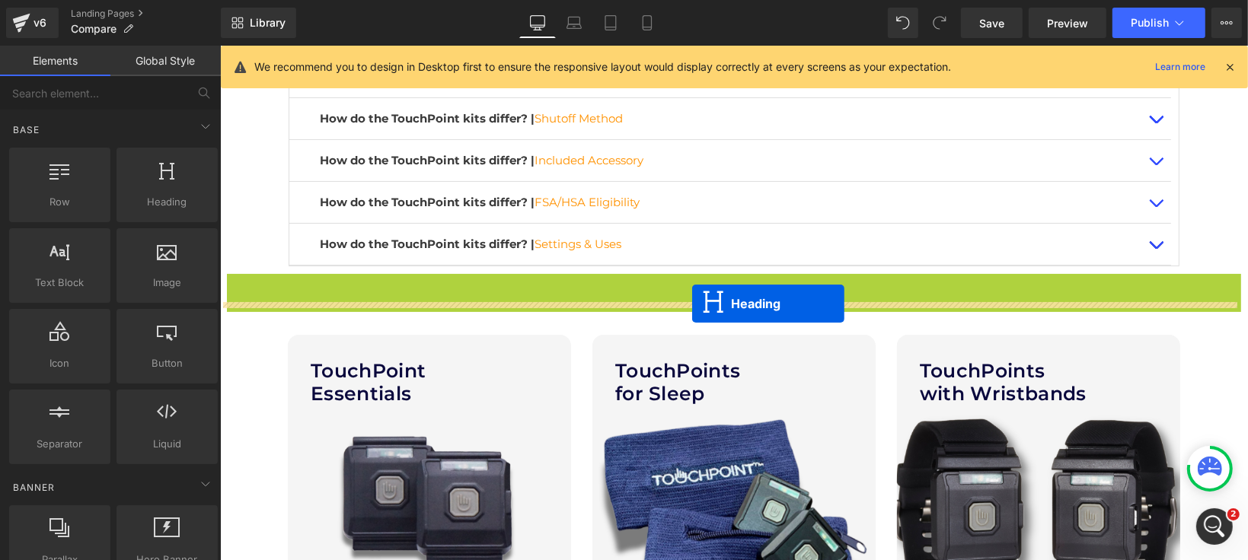
drag, startPoint x: 691, startPoint y: 274, endPoint x: 691, endPoint y: 303, distance: 28.9
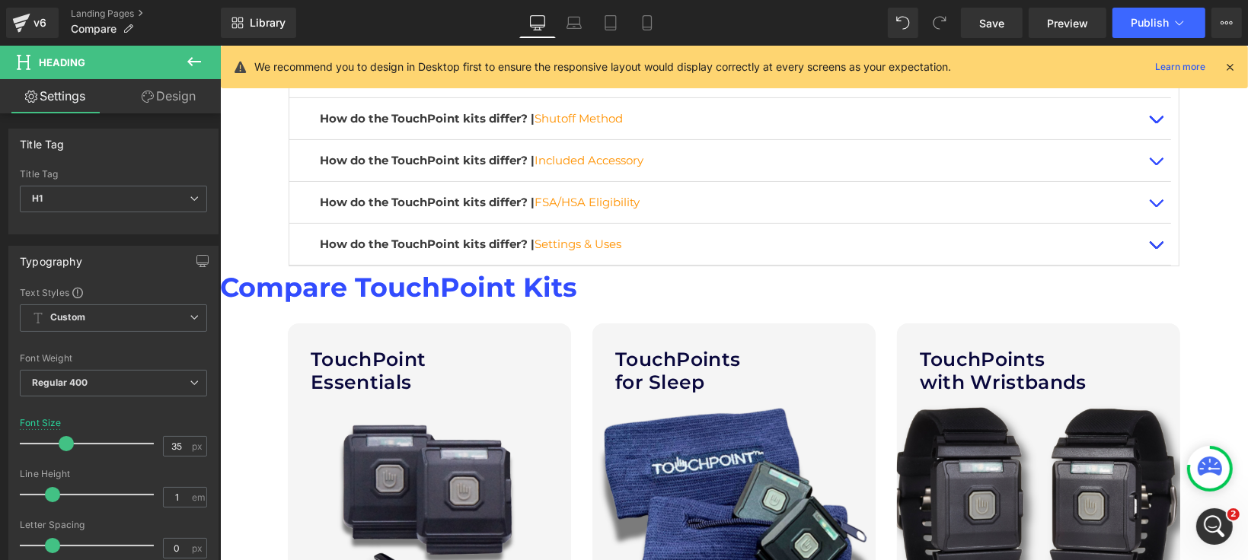
click at [198, 57] on icon at bounding box center [194, 62] width 18 height 18
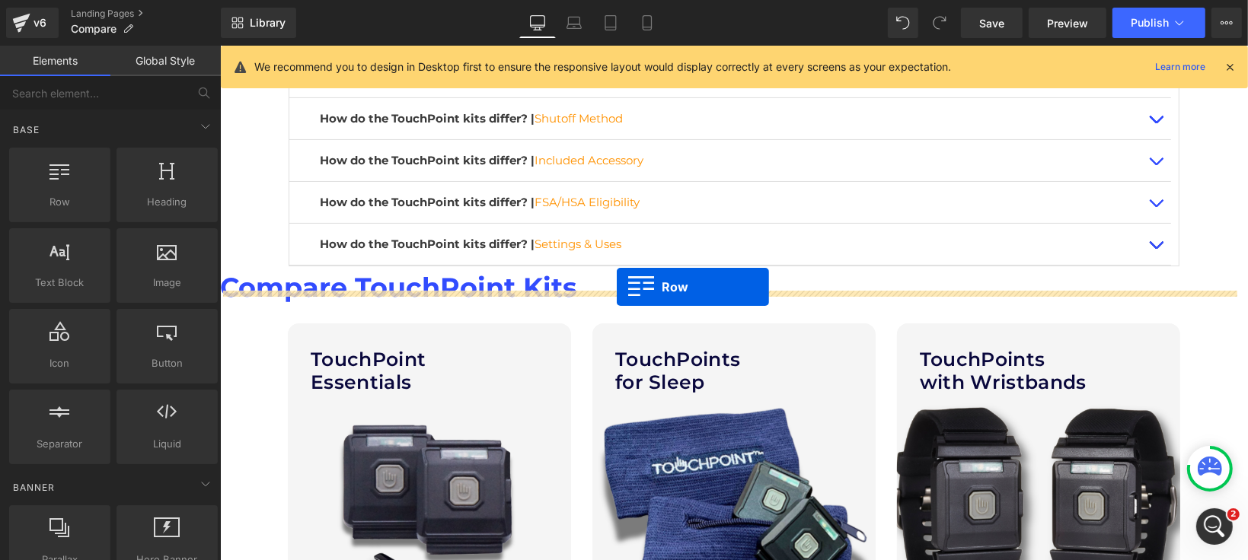
drag, startPoint x: 311, startPoint y: 231, endPoint x: 616, endPoint y: 286, distance: 310.2
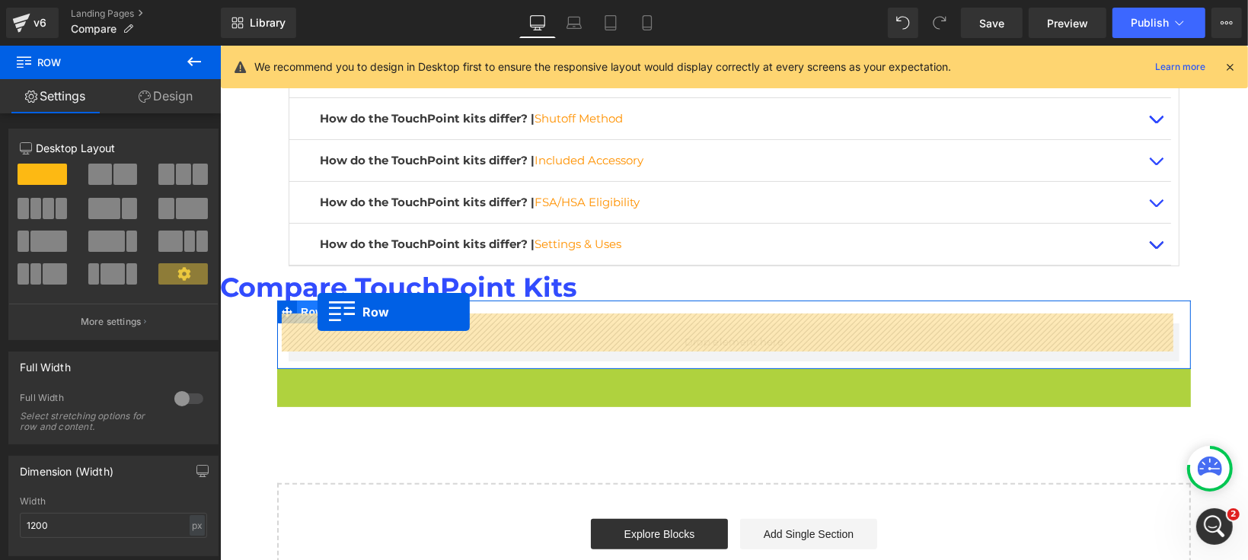
drag, startPoint x: 282, startPoint y: 371, endPoint x: 317, endPoint y: 311, distance: 68.9
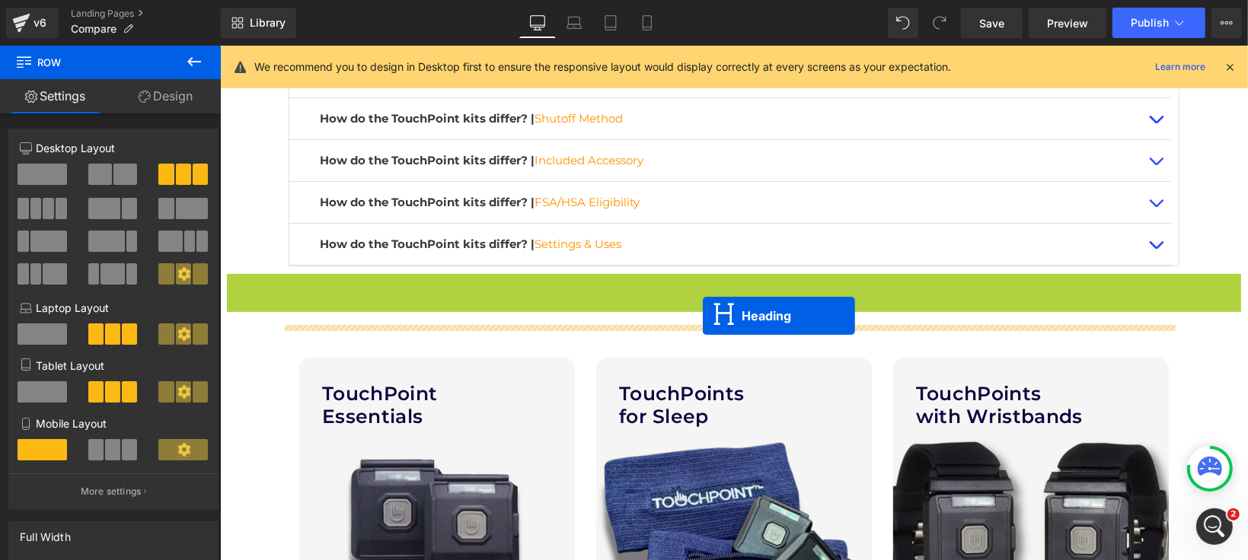
drag, startPoint x: 692, startPoint y: 277, endPoint x: 702, endPoint y: 315, distance: 39.3
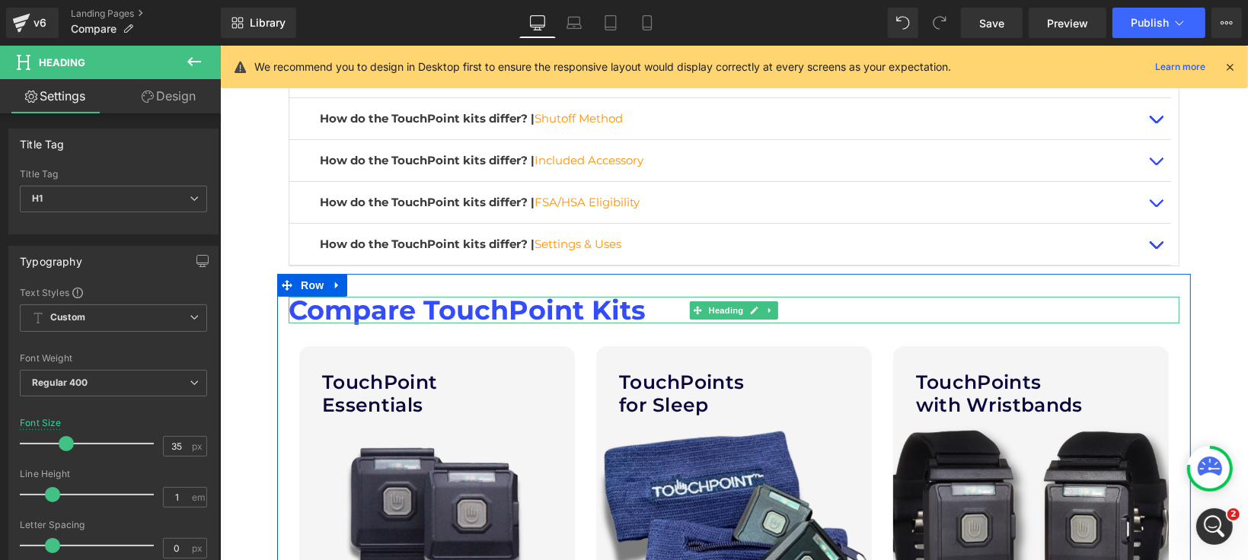
click at [509, 300] on b "Compare TouchPoint Kits" at bounding box center [466, 309] width 357 height 33
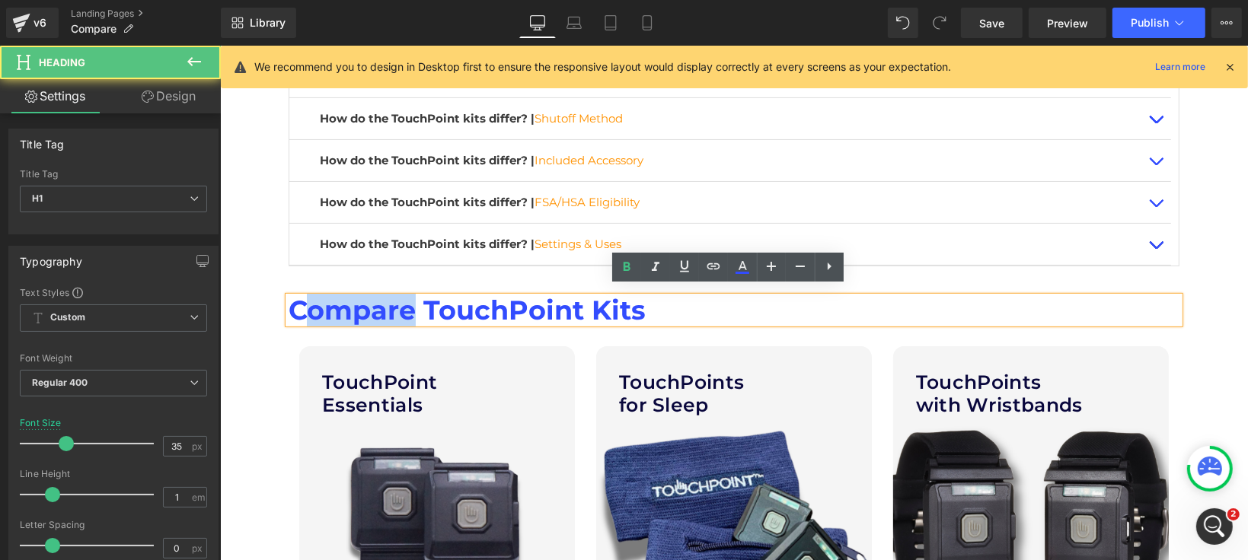
drag, startPoint x: 403, startPoint y: 303, endPoint x: 295, endPoint y: 301, distance: 107.4
click at [295, 301] on b "Compare TouchPoint Kits" at bounding box center [466, 309] width 357 height 33
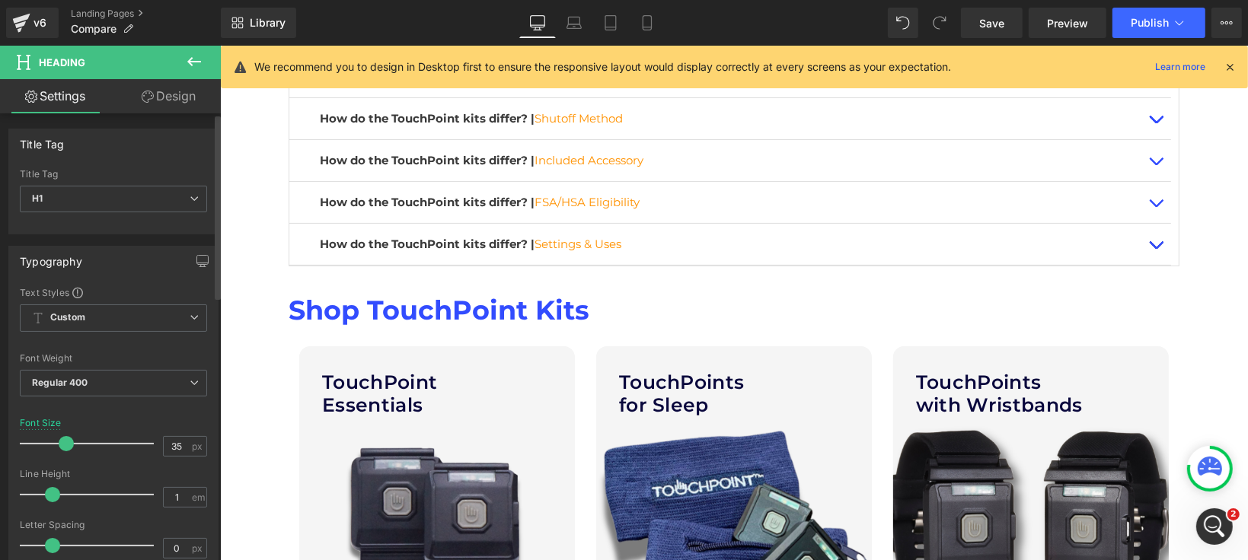
click at [77, 182] on div "Title Tag H1 H1 H2 H3 H4 H5 H6" at bounding box center [113, 199] width 187 height 61
click at [73, 196] on span "H1" at bounding box center [113, 199] width 187 height 27
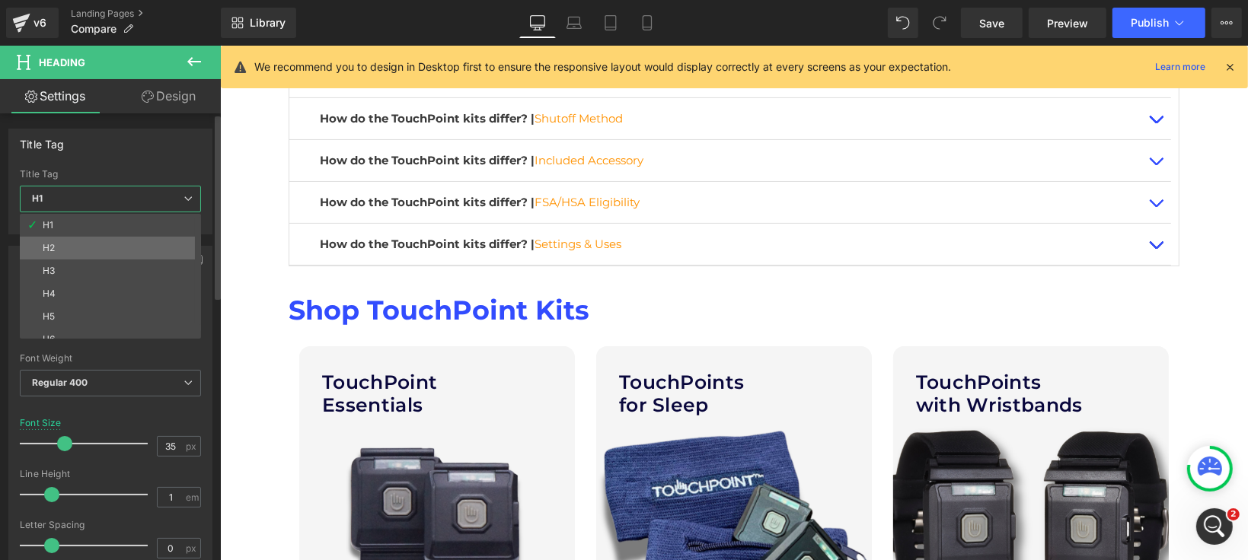
click at [73, 253] on li "H2" at bounding box center [114, 248] width 188 height 23
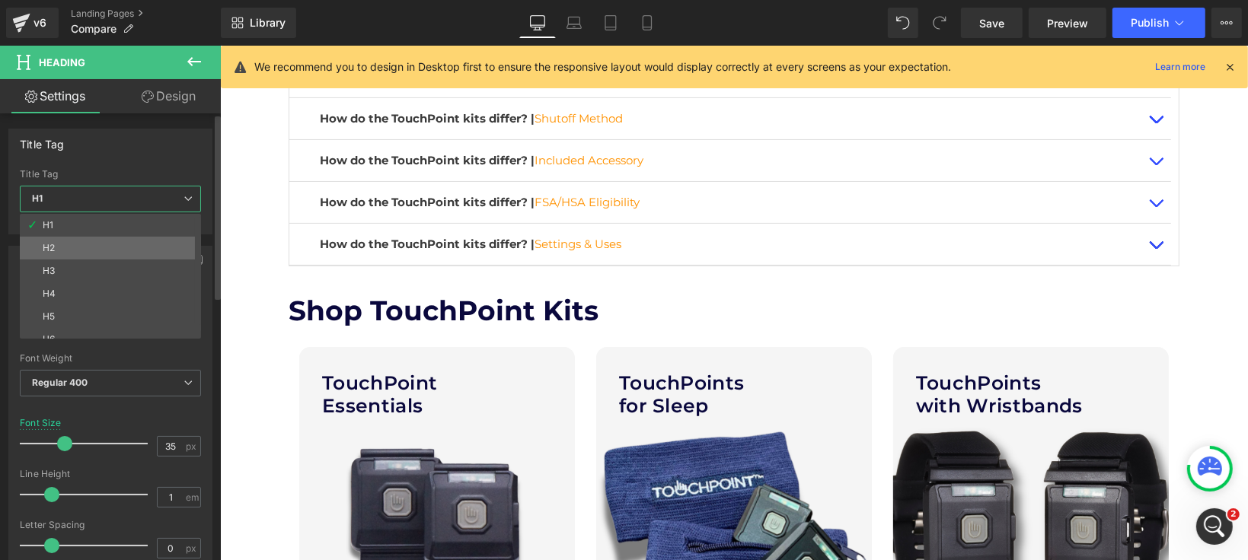
type input "36"
type input "#0a083d"
type input "100"
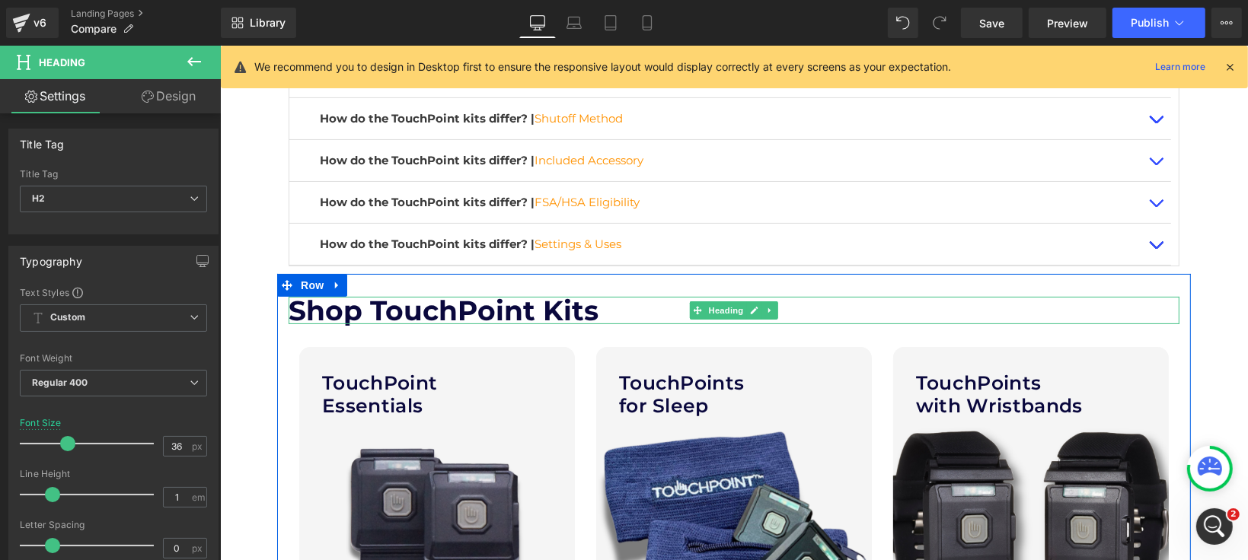
click at [319, 303] on b "Shop TouchPoint Kits" at bounding box center [443, 309] width 310 height 33
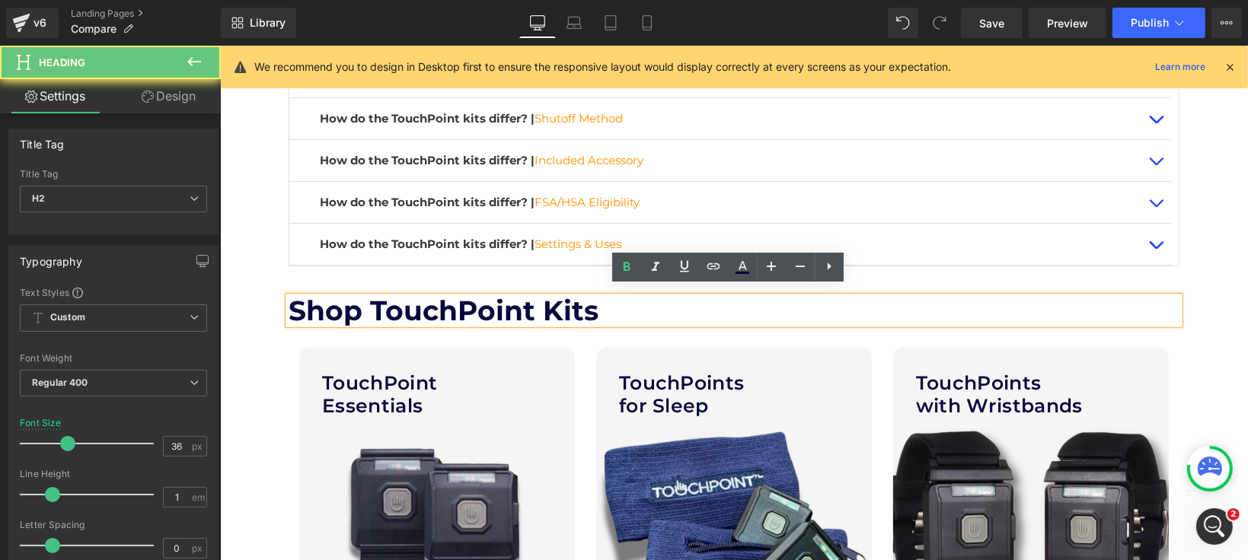
click at [319, 303] on b "Shop TouchPoint Kits" at bounding box center [443, 309] width 310 height 33
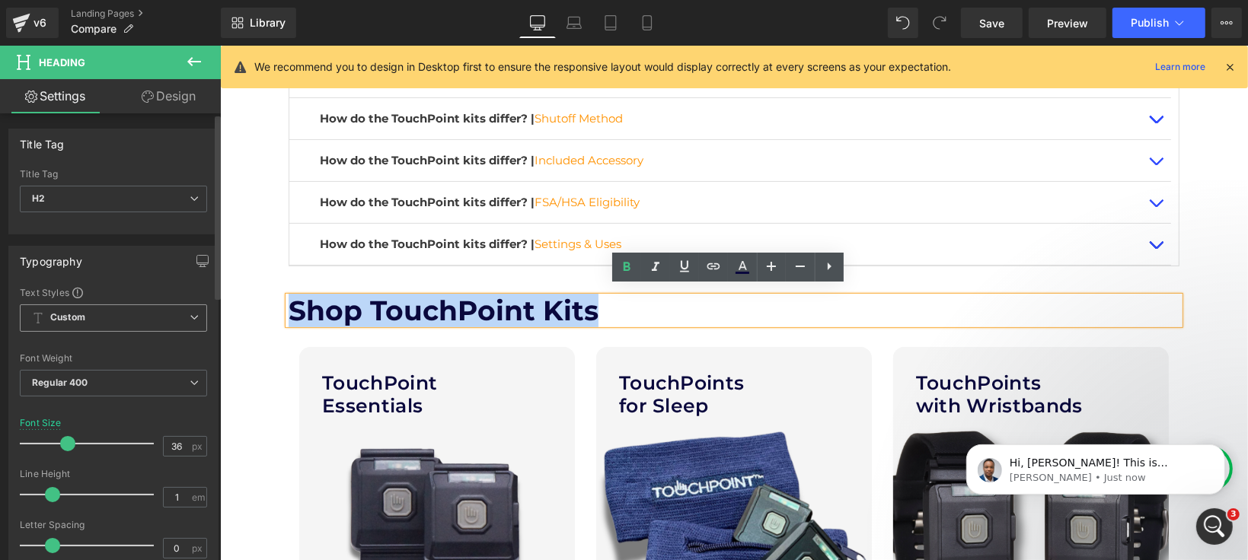
scroll to position [235, 0]
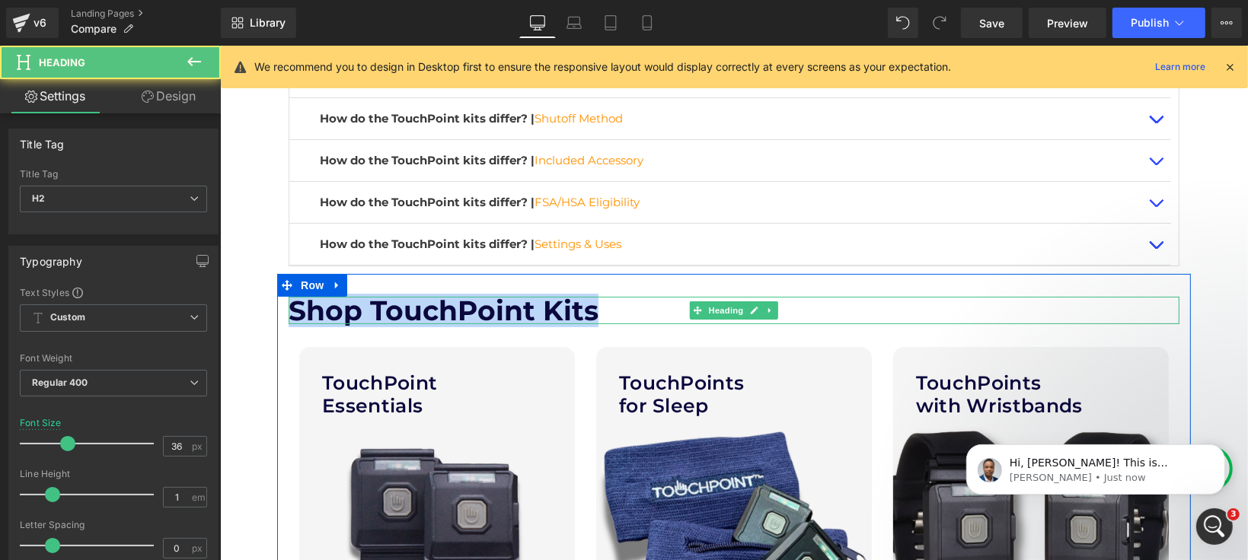
click at [328, 303] on b "Shop TouchPoint Kits" at bounding box center [443, 309] width 310 height 33
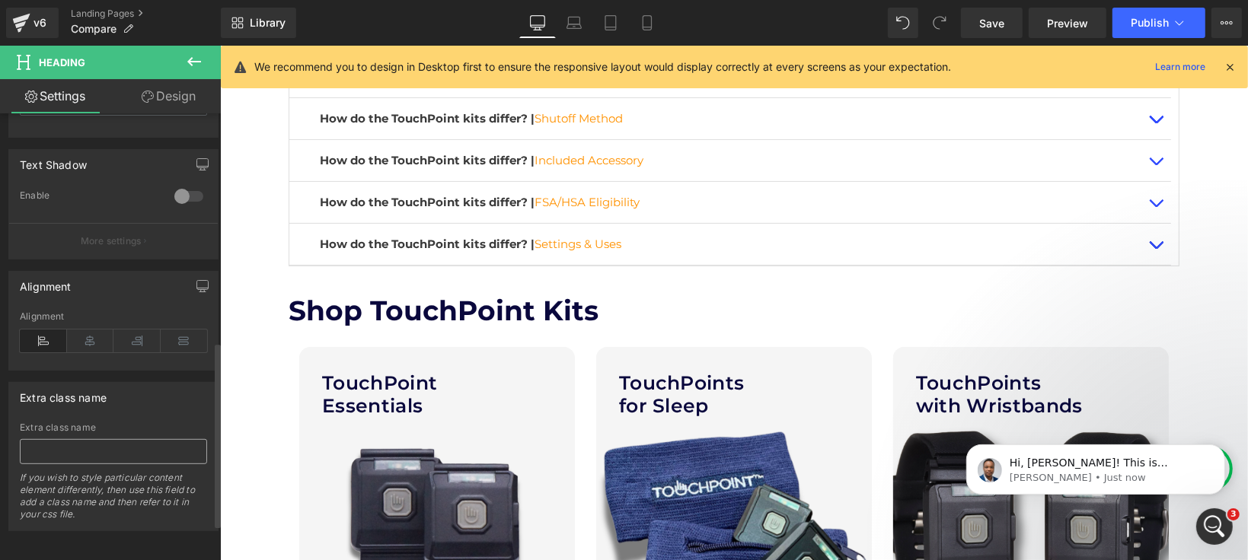
scroll to position [632, 0]
click at [88, 327] on icon at bounding box center [90, 338] width 47 height 23
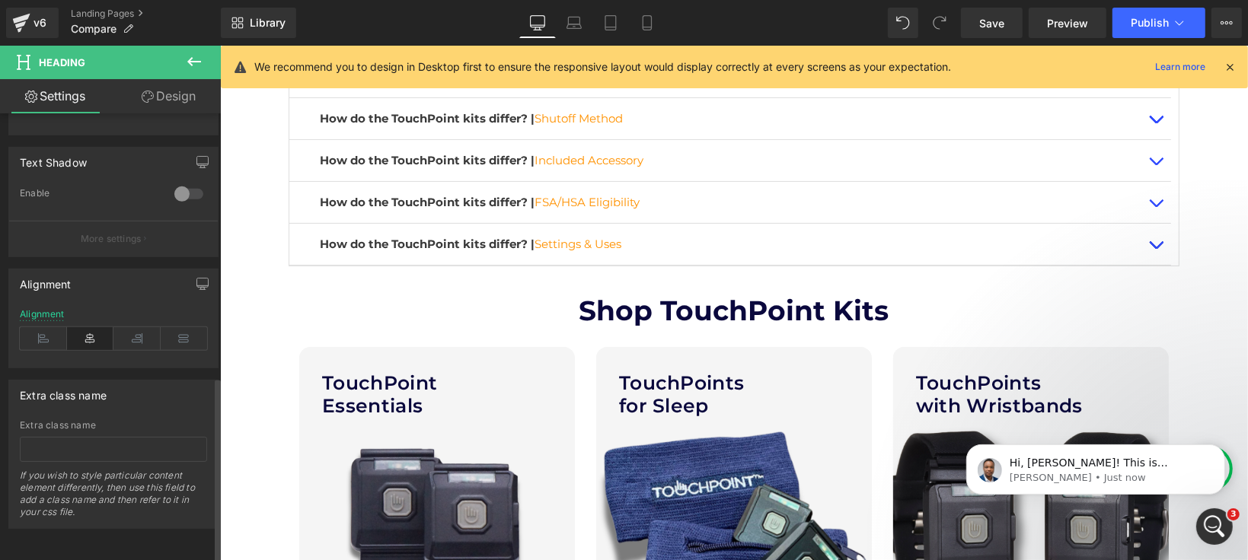
click at [88, 327] on icon at bounding box center [90, 338] width 47 height 23
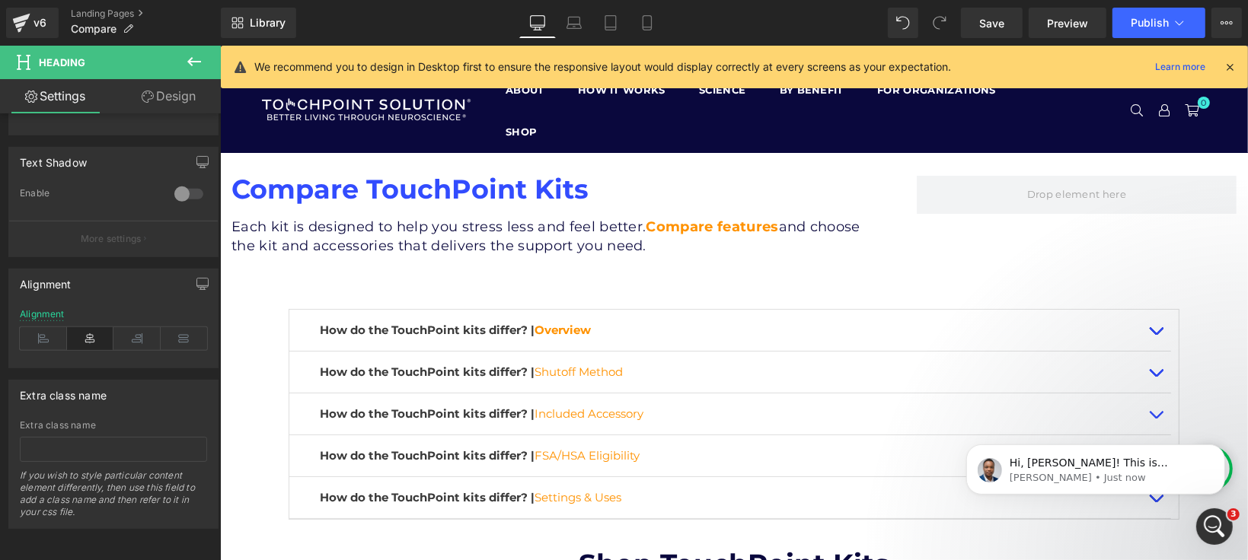
scroll to position [338, 0]
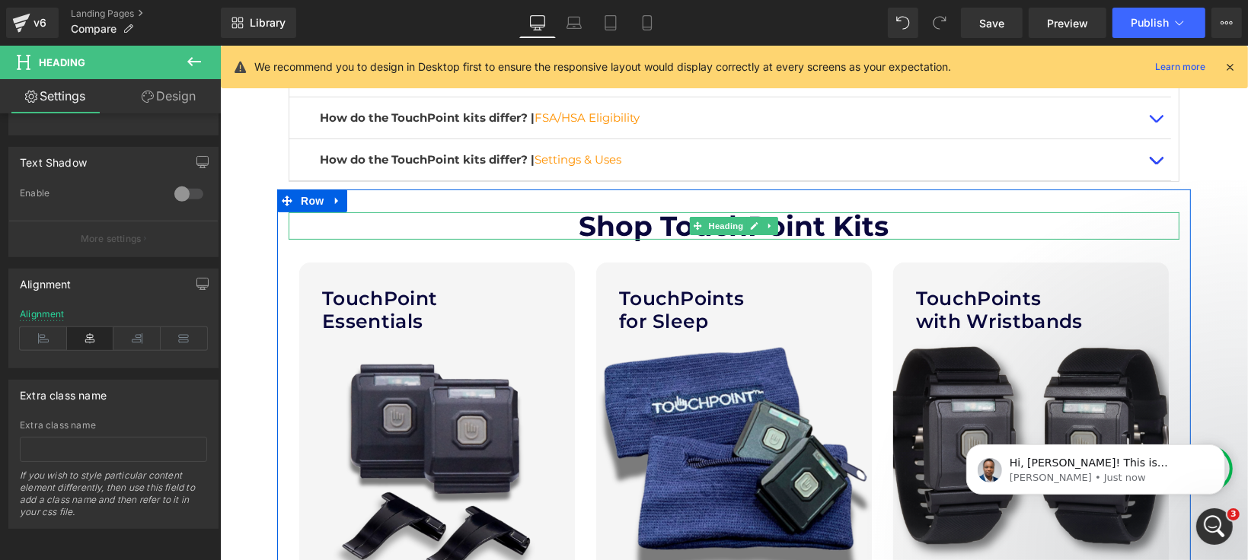
click at [849, 220] on b "Shop TouchPoint Kits" at bounding box center [734, 225] width 310 height 33
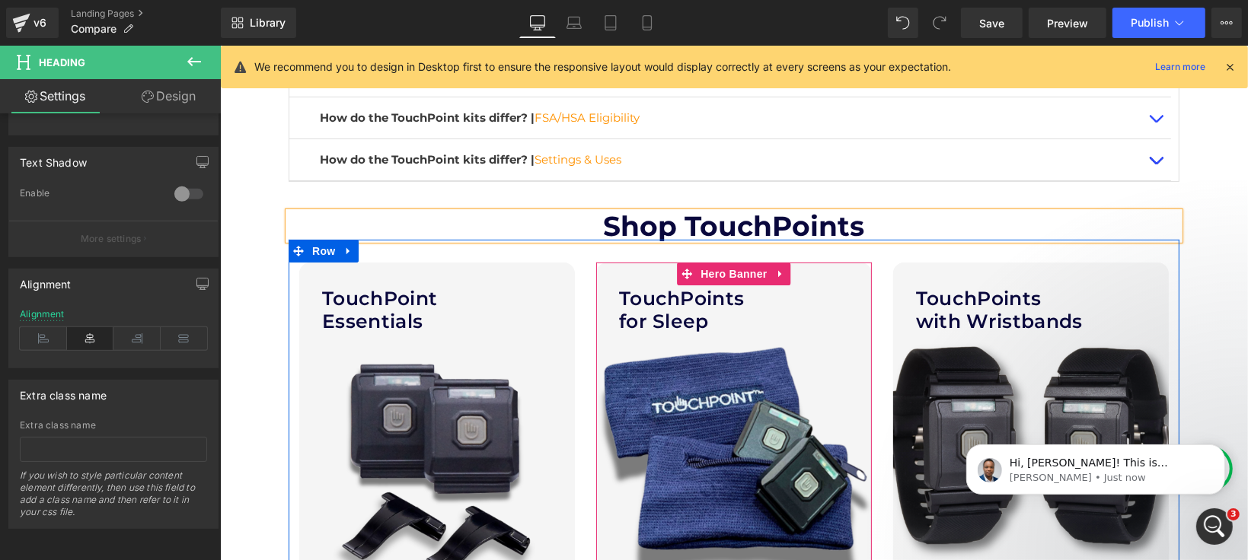
click at [746, 368] on div at bounding box center [733, 418] width 276 height 313
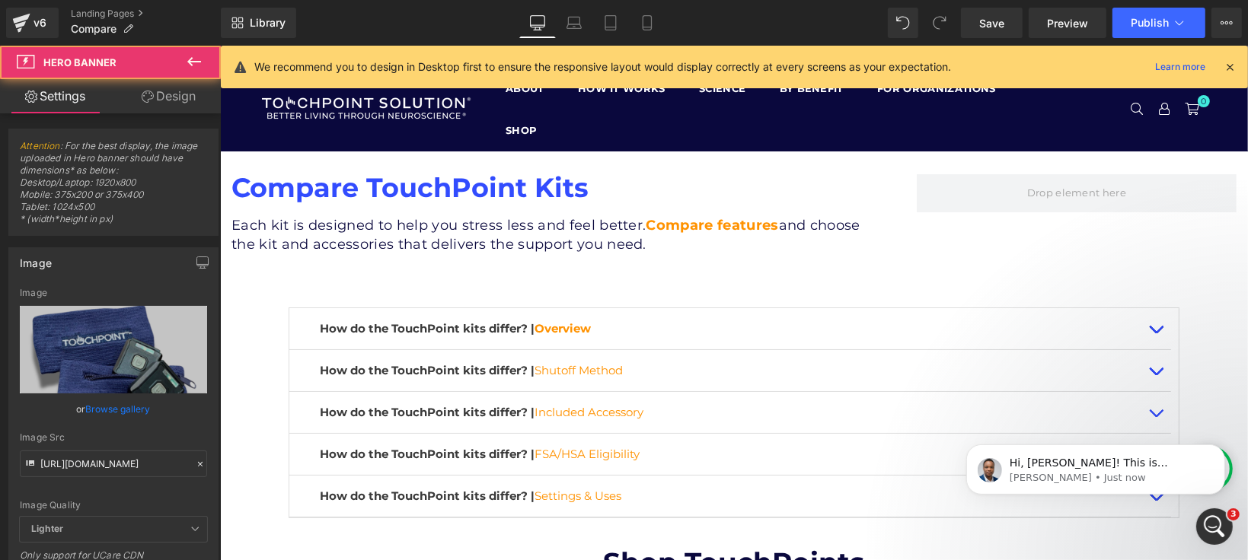
scroll to position [0, 0]
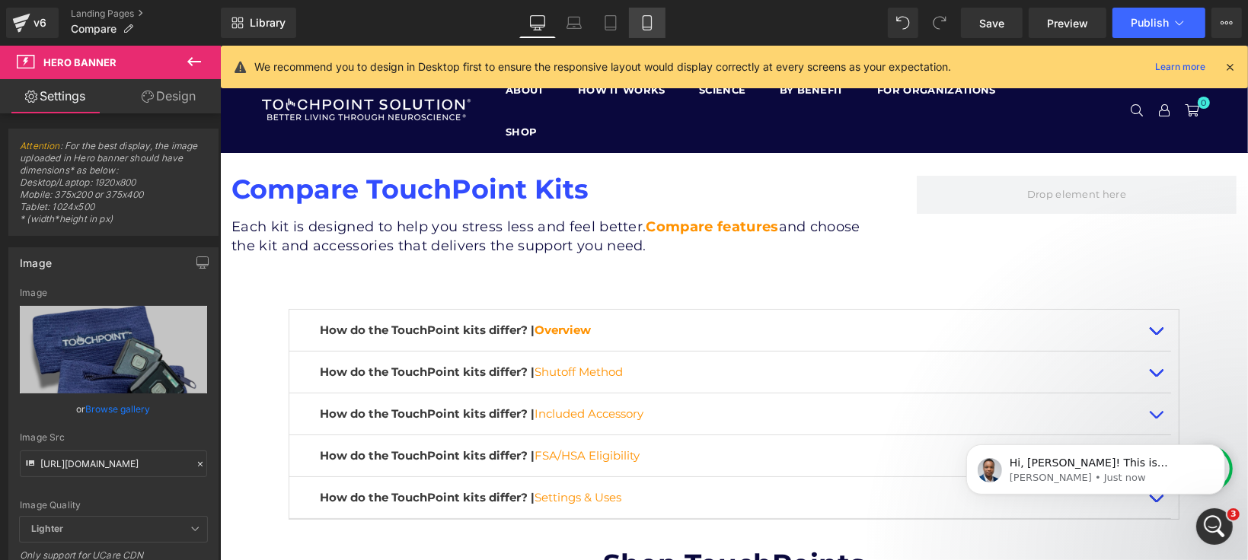
click at [650, 21] on icon at bounding box center [647, 22] width 15 height 15
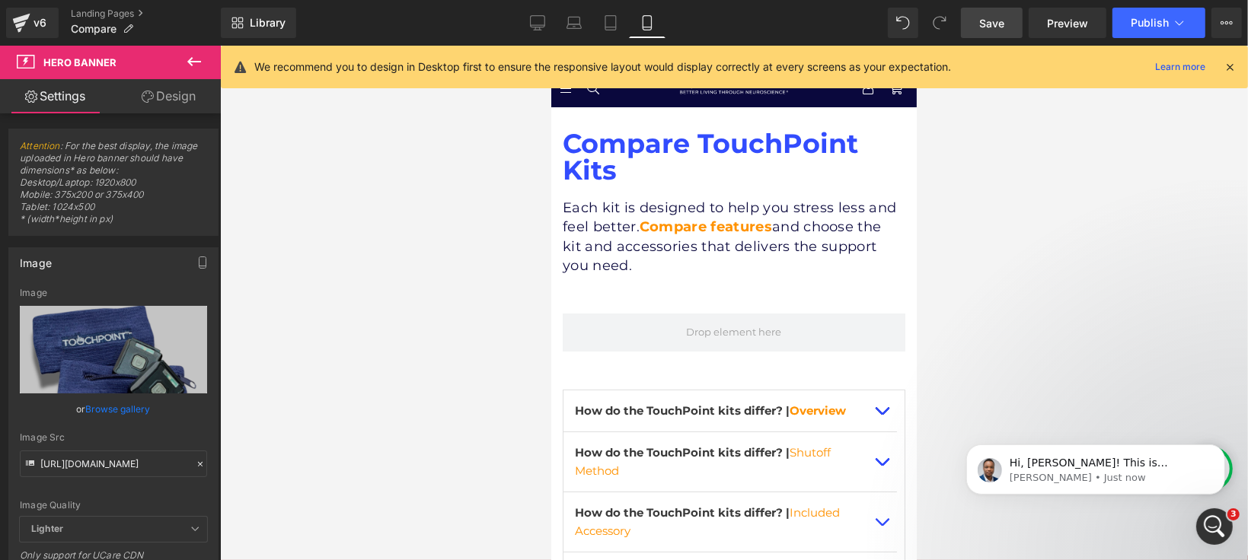
click at [1009, 29] on link "Save" at bounding box center [992, 23] width 62 height 30
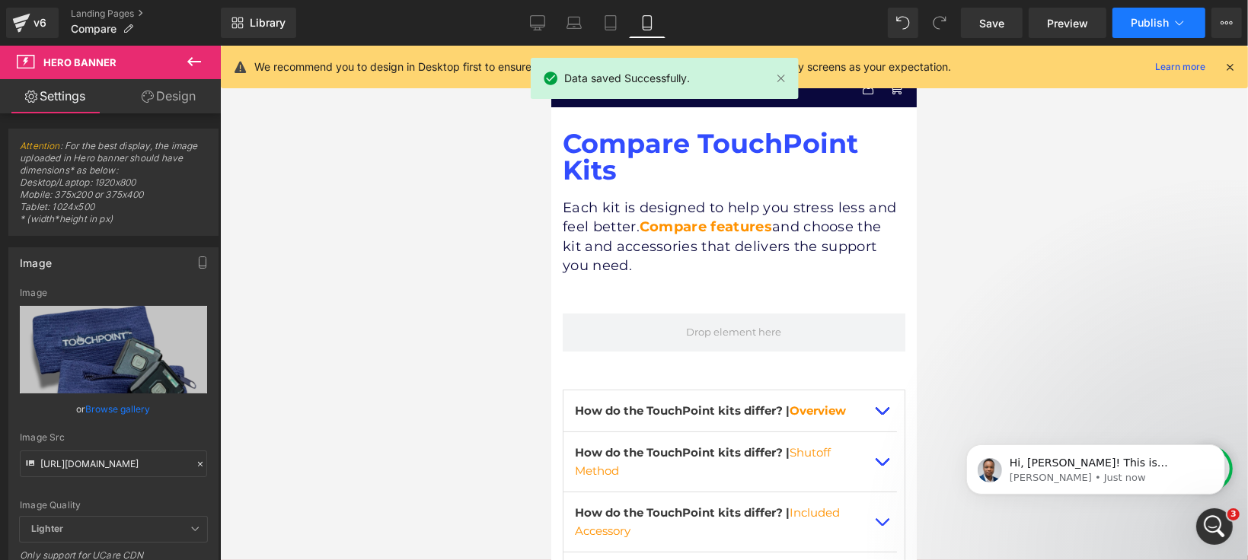
click at [1178, 9] on button "Publish" at bounding box center [1158, 23] width 93 height 30
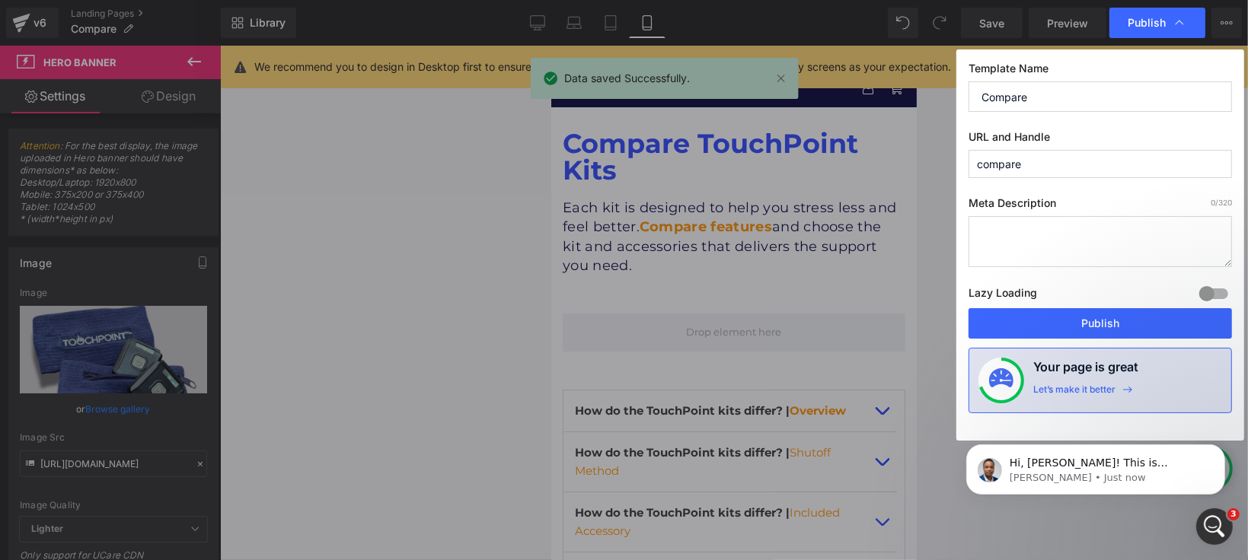
click at [1110, 308] on div "Lazy Loading Build Upgrade plan to unlock" at bounding box center [1099, 295] width 263 height 25
click at [1101, 322] on button "Publish" at bounding box center [1099, 323] width 263 height 30
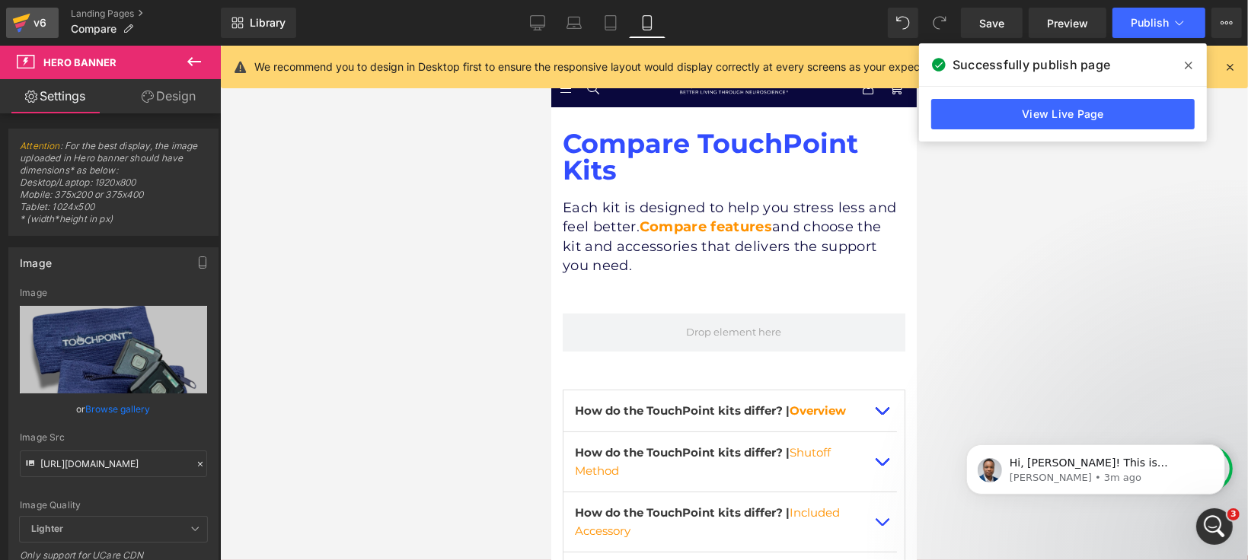
click at [27, 21] on icon at bounding box center [21, 23] width 18 height 38
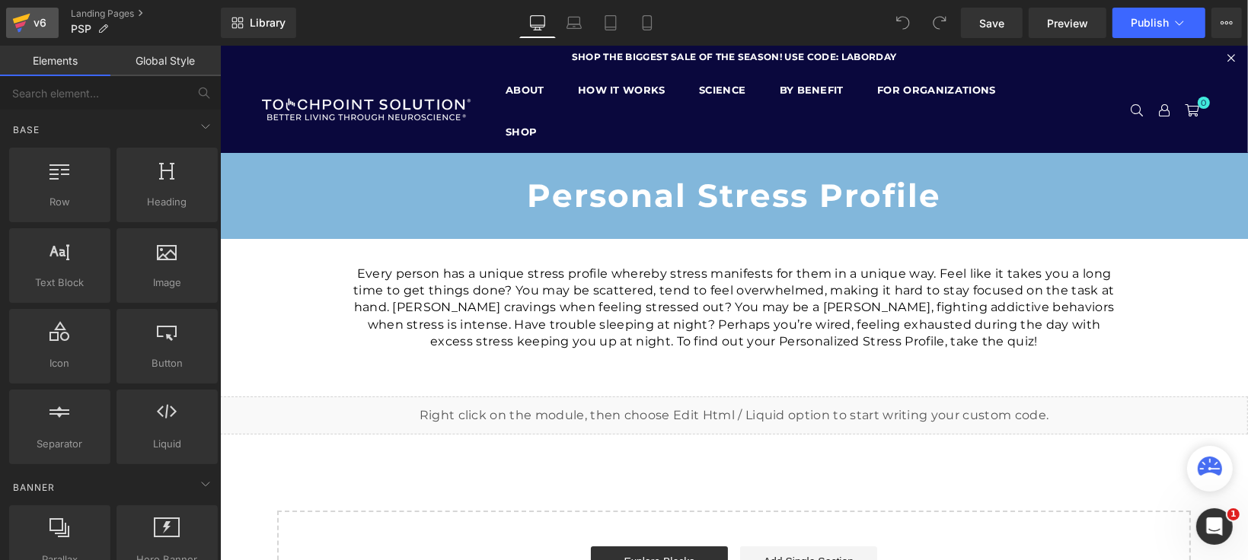
click at [33, 28] on div "v6" at bounding box center [39, 23] width 19 height 20
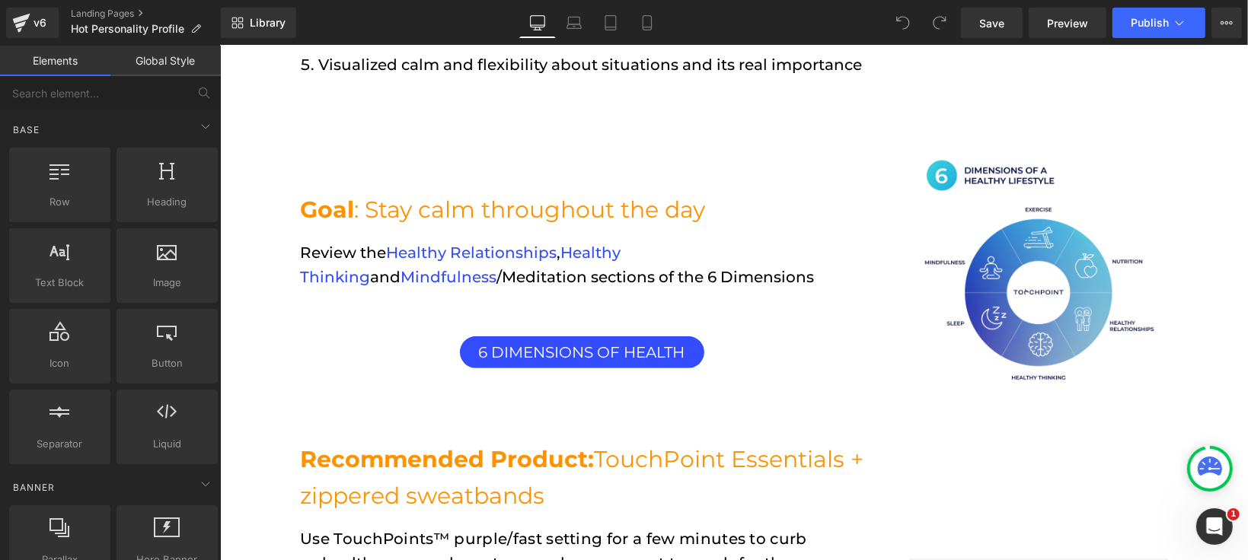
scroll to position [761, 0]
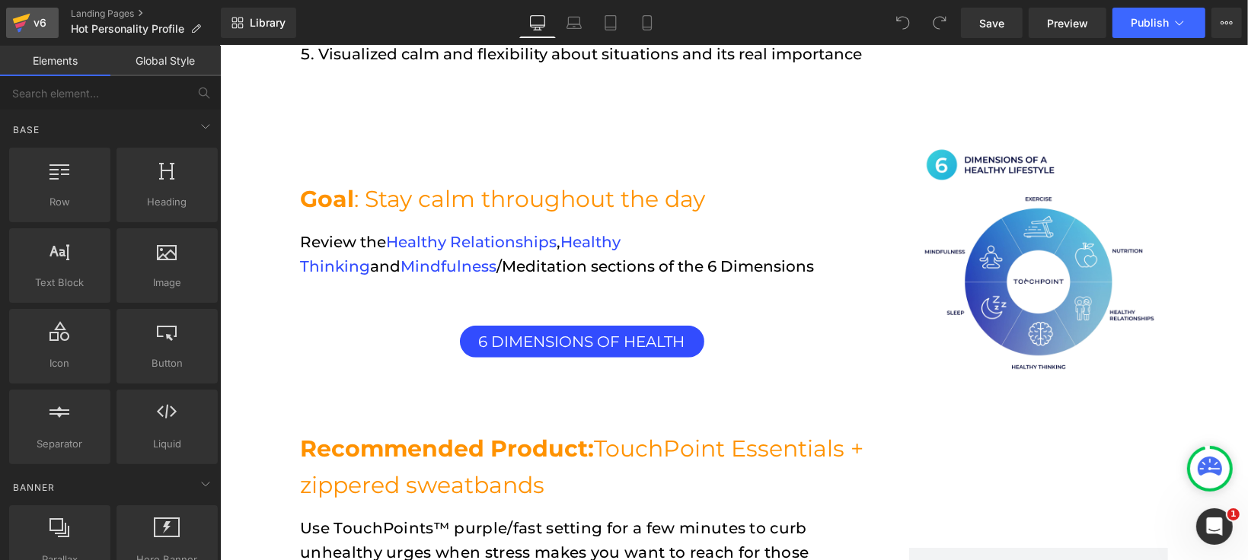
click at [35, 31] on div "v6" at bounding box center [39, 23] width 19 height 20
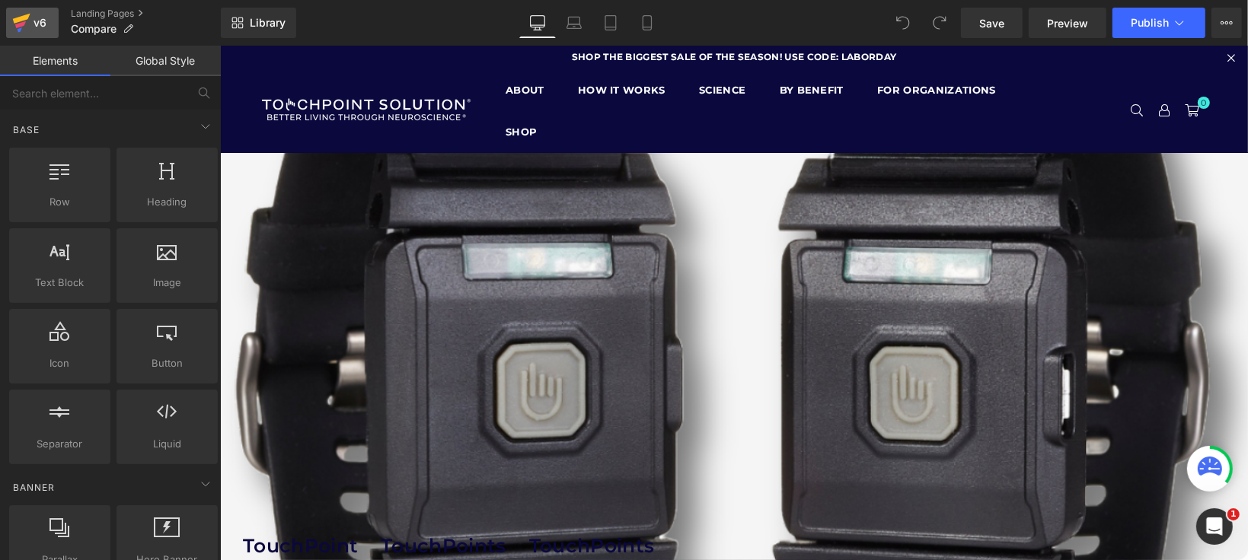
click at [49, 21] on div "v6" at bounding box center [39, 23] width 19 height 20
